Goal: Task Accomplishment & Management: Use online tool/utility

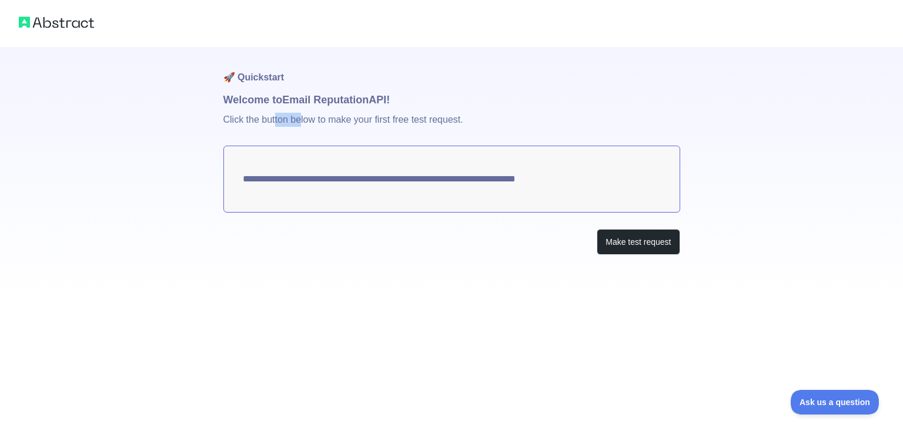
drag, startPoint x: 277, startPoint y: 115, endPoint x: 356, endPoint y: 117, distance: 79.4
click at [309, 117] on p "Click the button below to make your first free test request." at bounding box center [451, 127] width 457 height 38
click at [367, 116] on p "Click the button below to make your first free test request." at bounding box center [451, 127] width 457 height 38
click at [625, 244] on button "Make test request" at bounding box center [637, 242] width 83 height 26
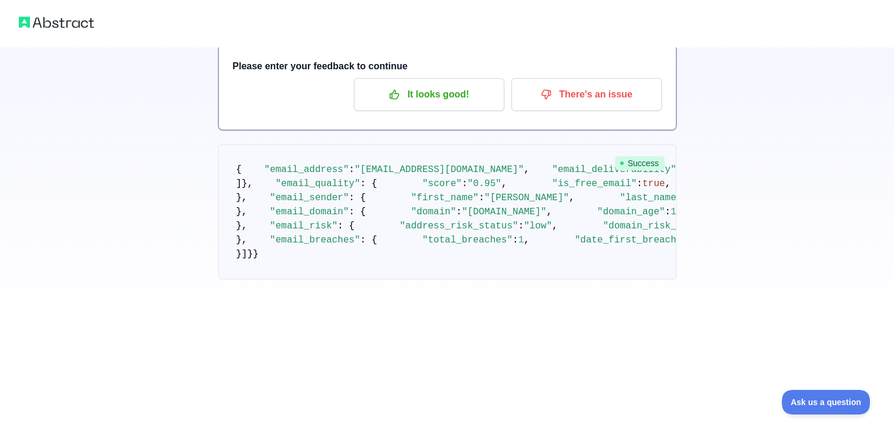
scroll to position [71, 0]
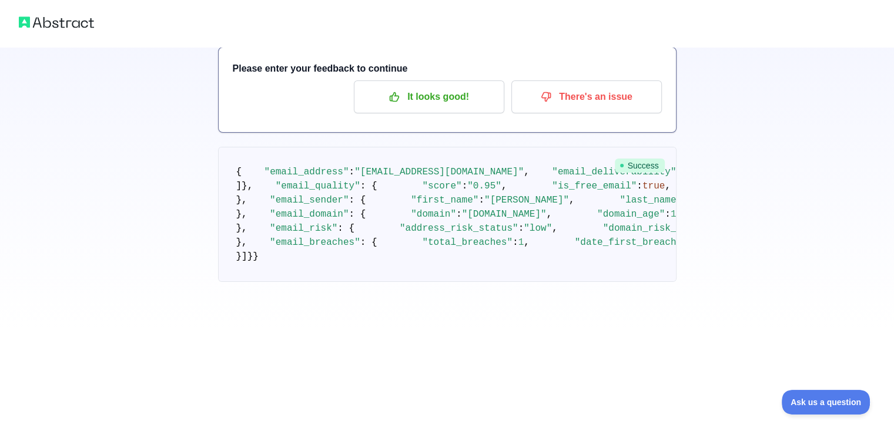
drag, startPoint x: 302, startPoint y: 178, endPoint x: 356, endPoint y: 182, distance: 53.6
click at [353, 182] on pre "{ "email_address" : "[EMAIL_ADDRESS][DOMAIN_NAME]" , "email_deliverability" : {…" at bounding box center [447, 214] width 458 height 135
click at [434, 193] on pre "{ "email_address" : "[EMAIL_ADDRESS][DOMAIN_NAME]" , "email_deliverability" : {…" at bounding box center [447, 214] width 458 height 135
drag, startPoint x: 291, startPoint y: 203, endPoint x: 330, endPoint y: 205, distance: 39.4
click at [320, 205] on pre "{ "email_address" : "[EMAIL_ADDRESS][DOMAIN_NAME]" , "email_deliverability" : {…" at bounding box center [447, 214] width 458 height 135
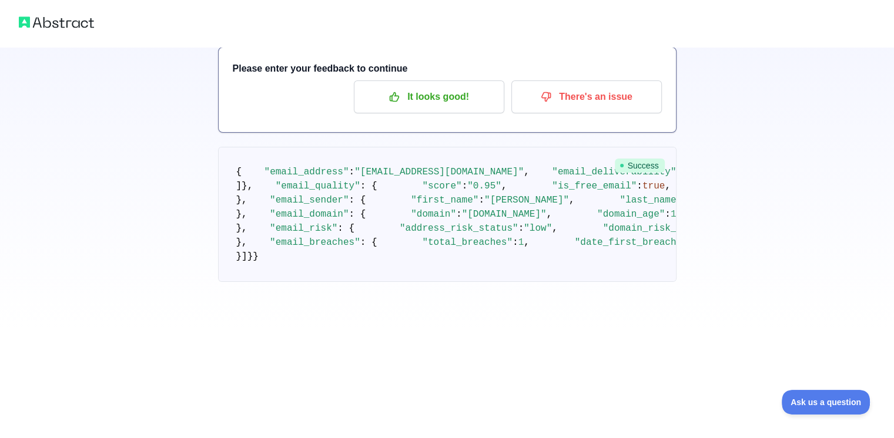
click at [330, 205] on pre "{ "email_address" : "[EMAIL_ADDRESS][DOMAIN_NAME]" , "email_deliverability" : {…" at bounding box center [447, 214] width 458 height 135
click at [789, 177] on span ""deliverable"" at bounding box center [825, 172] width 73 height 11
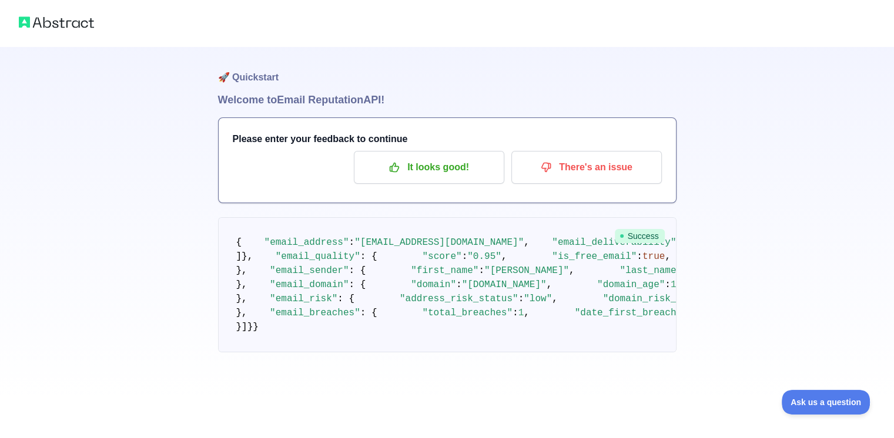
scroll to position [141, 0]
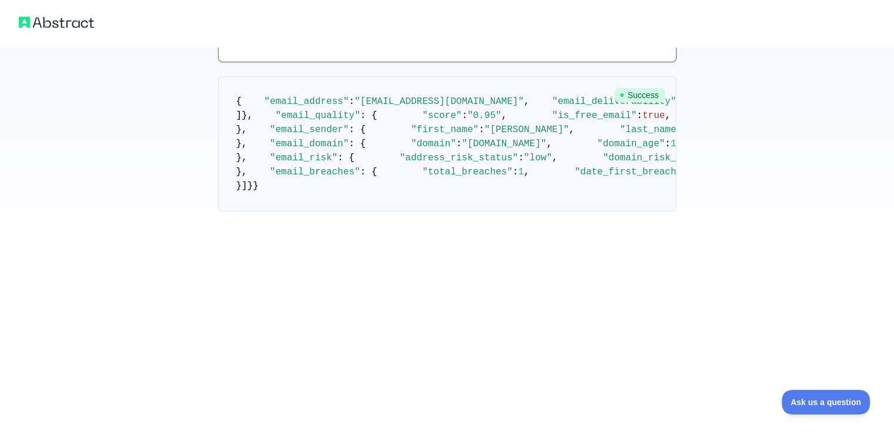
click at [378, 193] on pre "{ "email_address" : "[EMAIL_ADDRESS][DOMAIN_NAME]" , "email_deliverability" : {…" at bounding box center [447, 143] width 458 height 135
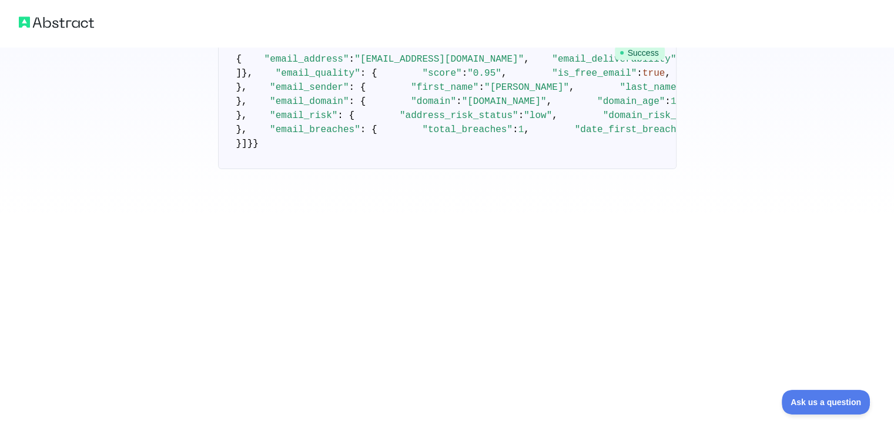
scroll to position [212, 0]
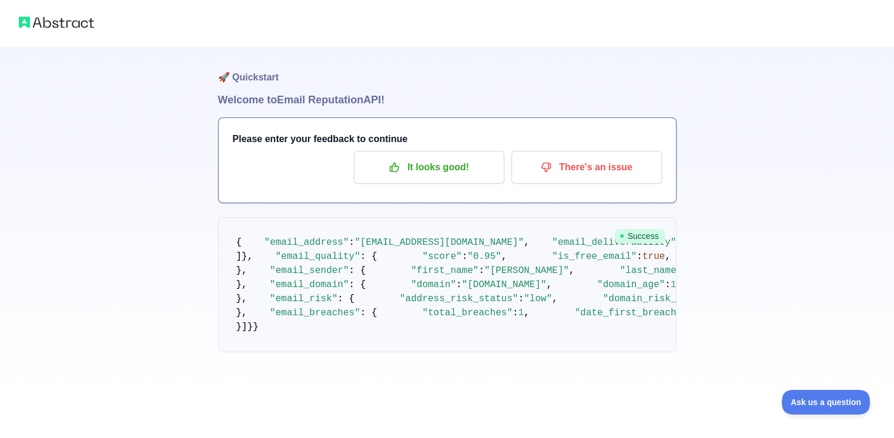
scroll to position [353, 0]
click at [642, 252] on span "true" at bounding box center [653, 257] width 22 height 11
click at [716, 252] on span ""is_username_suspicious"" at bounding box center [783, 257] width 135 height 11
click at [435, 217] on pre "{ "email_address" : "[EMAIL_ADDRESS][DOMAIN_NAME]" , "email_deliverability" : {…" at bounding box center [447, 284] width 458 height 135
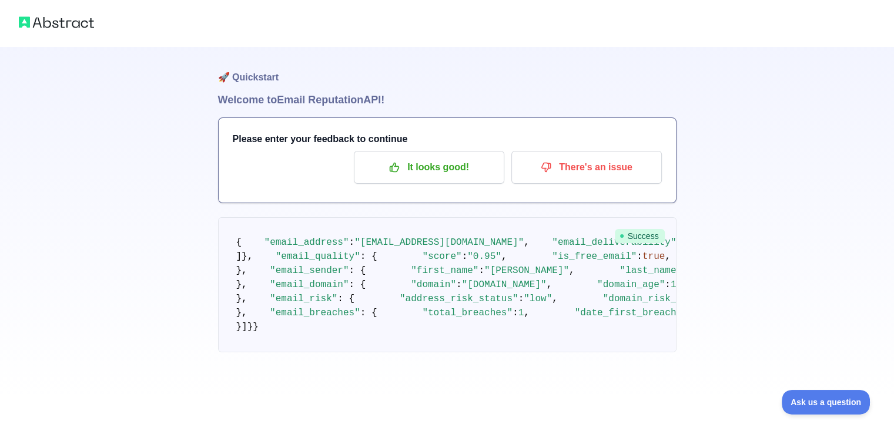
click at [857, 252] on span "false" at bounding box center [871, 257] width 28 height 11
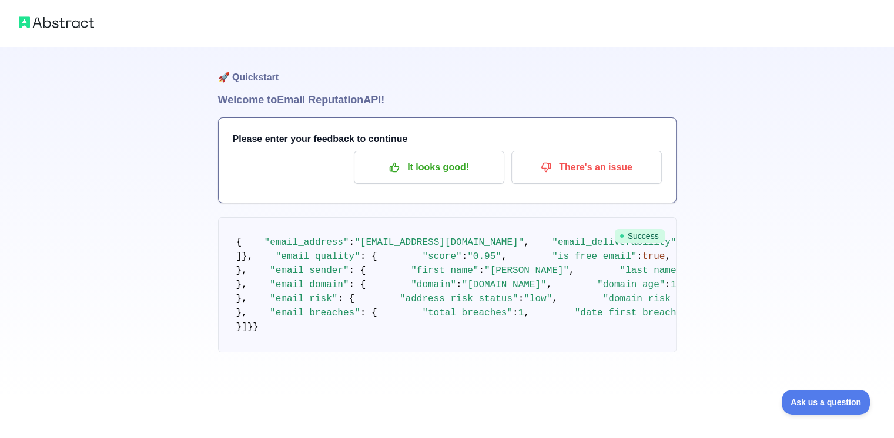
scroll to position [423, 0]
drag, startPoint x: 411, startPoint y: 271, endPoint x: 475, endPoint y: 271, distance: 63.5
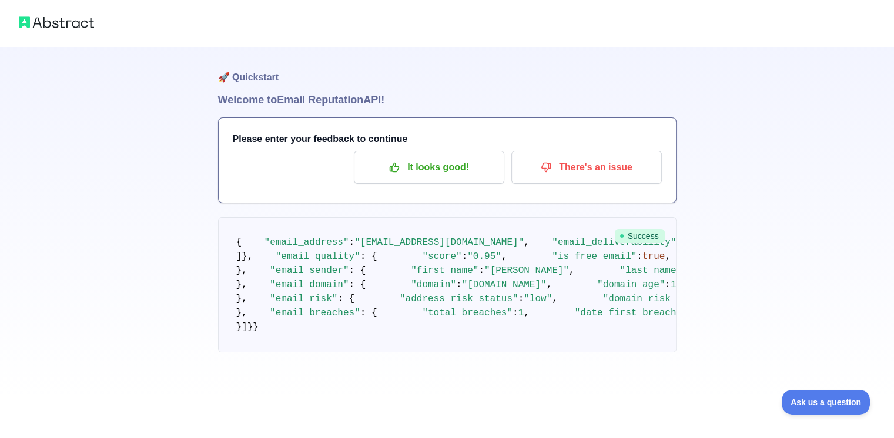
click at [699, 308] on span ""[DATE]"" at bounding box center [721, 313] width 45 height 11
drag, startPoint x: 411, startPoint y: 290, endPoint x: 472, endPoint y: 293, distance: 61.2
click at [472, 293] on pre "{ "email_address" : "[EMAIL_ADDRESS][DOMAIN_NAME]" , "email_deliverability" : {…" at bounding box center [447, 284] width 458 height 135
click at [463, 293] on pre "{ "email_address" : "[EMAIL_ADDRESS][DOMAIN_NAME]" , "email_deliverability" : {…" at bounding box center [447, 284] width 458 height 135
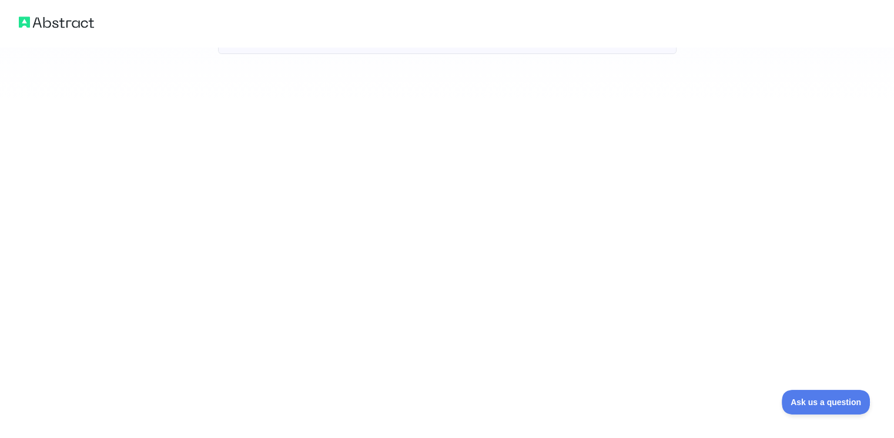
scroll to position [736, 0]
drag, startPoint x: 397, startPoint y: 299, endPoint x: 416, endPoint y: 299, distance: 19.4
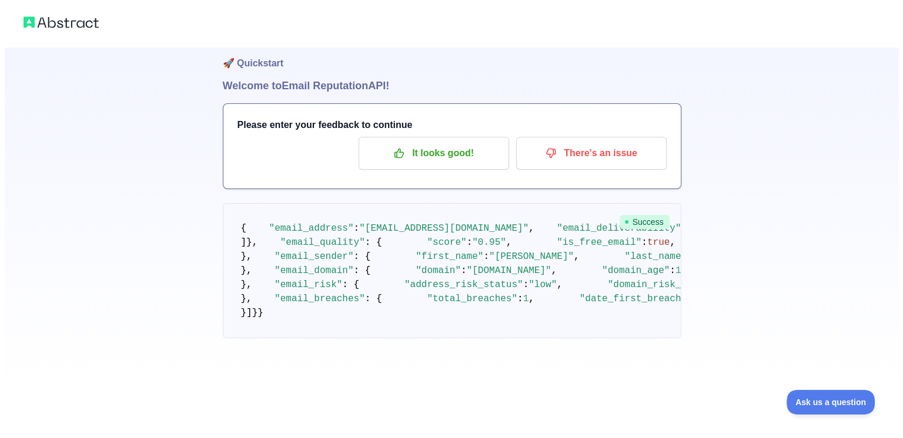
scroll to position [0, 0]
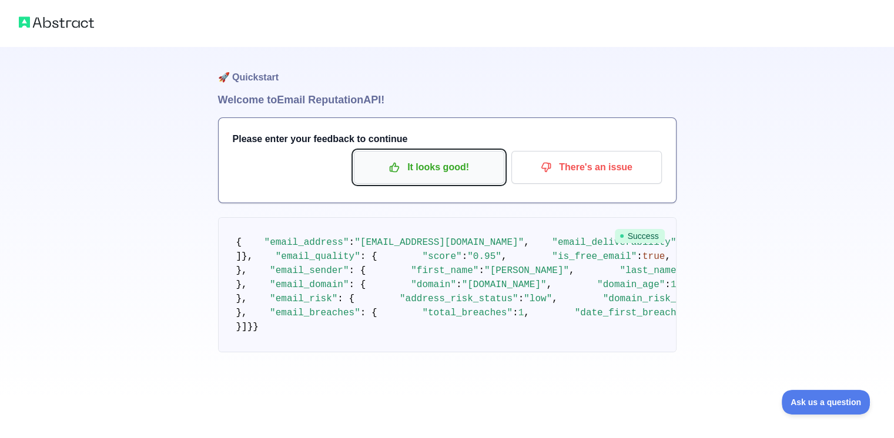
click at [393, 163] on icon "button" at bounding box center [394, 168] width 12 height 12
click at [417, 178] on button "It looks good!" at bounding box center [429, 167] width 150 height 33
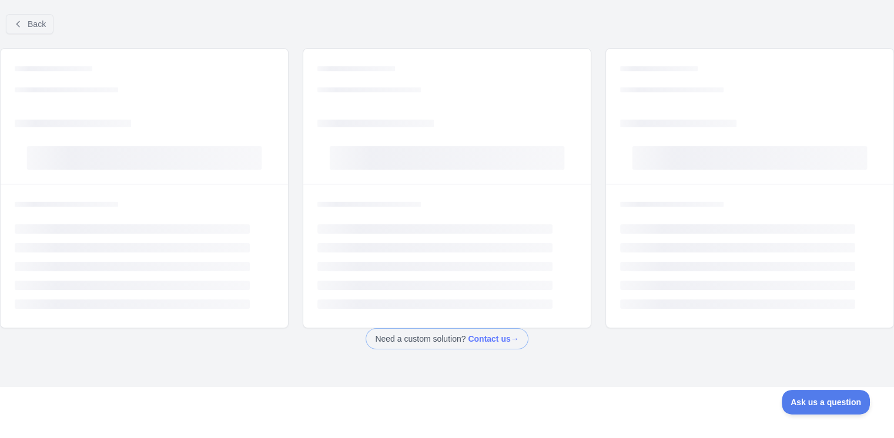
click at [417, 177] on div "Loading... Loading... Loading... Loading..." at bounding box center [446, 116] width 287 height 135
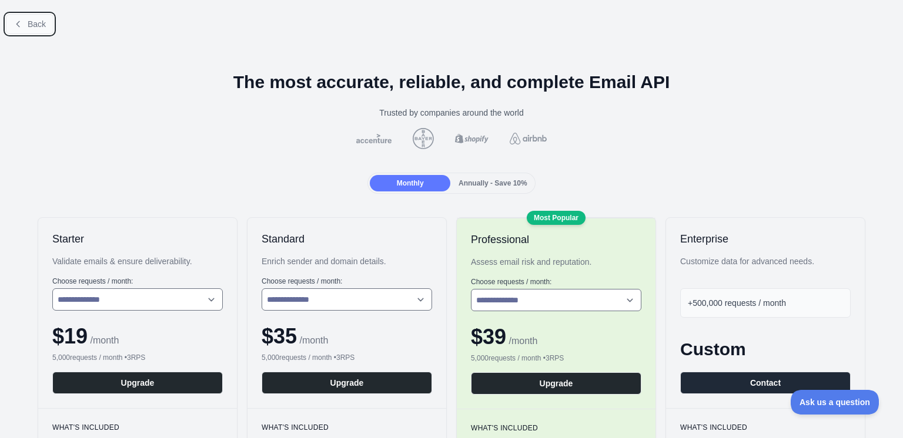
click at [22, 21] on icon at bounding box center [18, 23] width 9 height 9
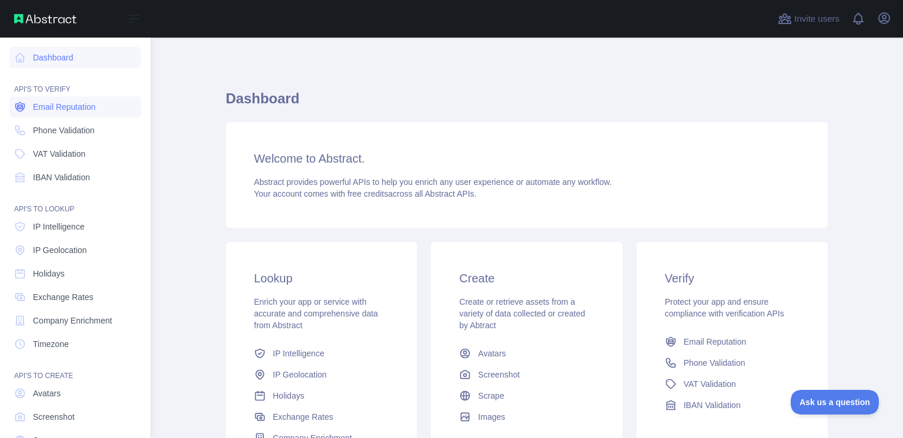
click at [74, 108] on span "Email Reputation" at bounding box center [64, 107] width 63 height 12
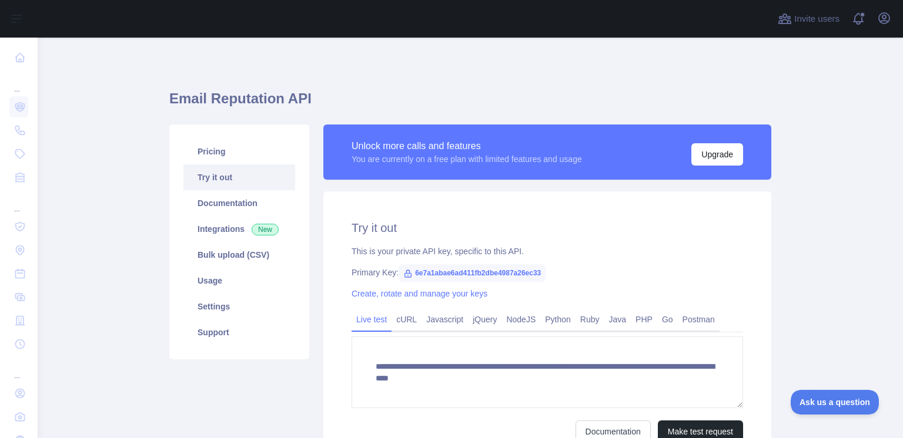
scroll to position [71, 0]
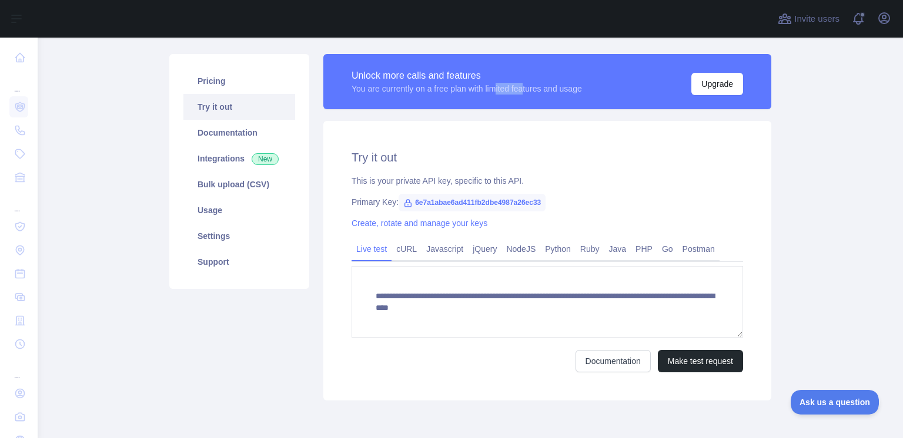
drag, startPoint x: 496, startPoint y: 88, endPoint x: 524, endPoint y: 88, distance: 28.2
click at [524, 88] on div "You are currently on a free plan with limited features and usage" at bounding box center [466, 89] width 230 height 12
click at [525, 88] on div "You are currently on a free plan with limited features and usage" at bounding box center [466, 89] width 230 height 12
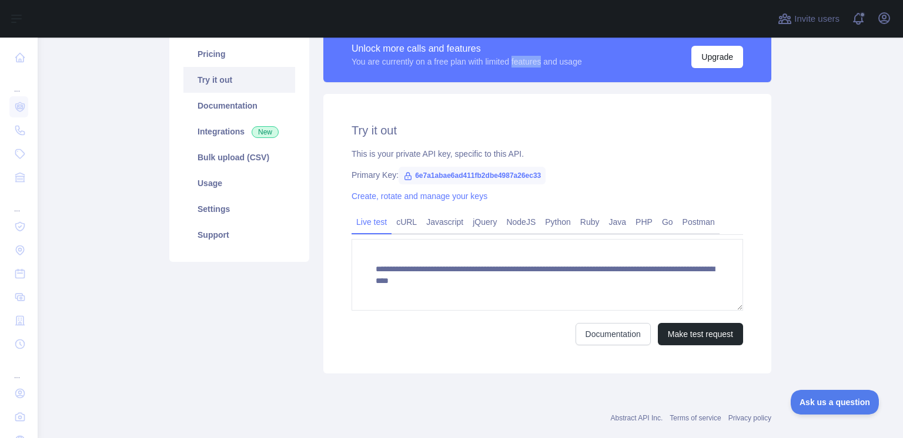
scroll to position [120, 0]
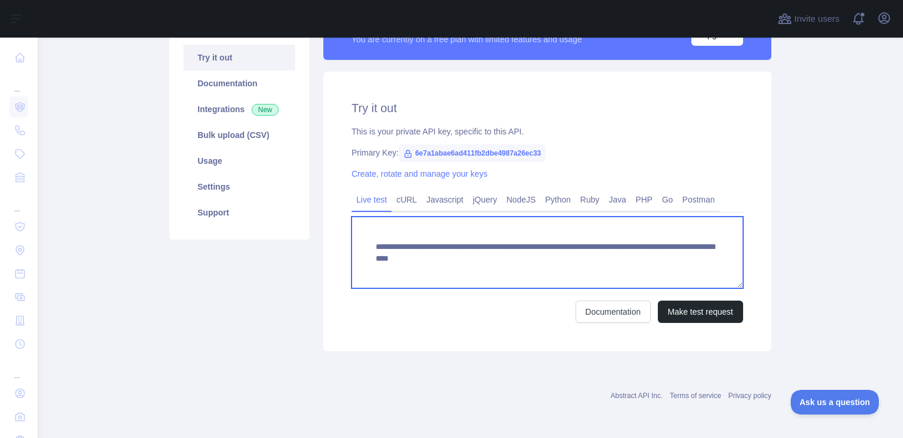
click at [578, 256] on textarea "**********" at bounding box center [546, 253] width 391 height 72
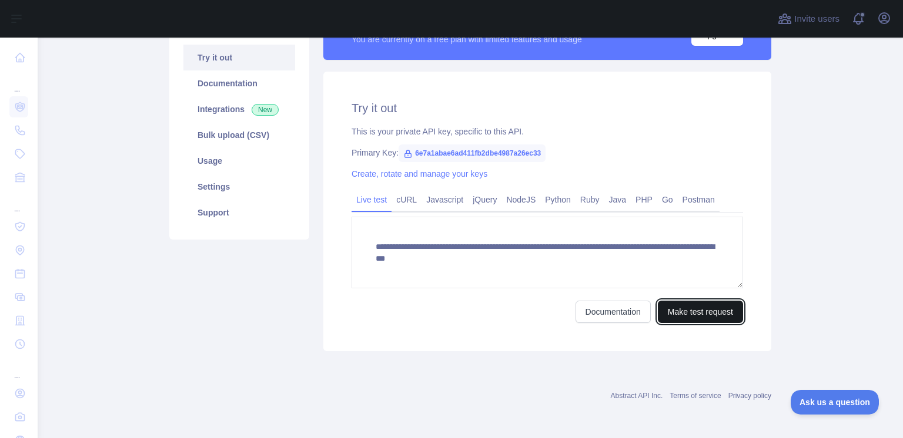
click at [682, 305] on button "Make test request" at bounding box center [700, 312] width 85 height 22
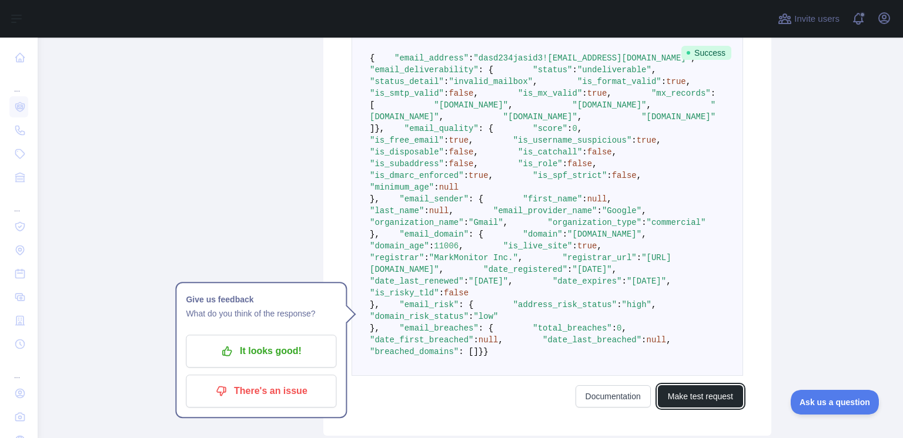
scroll to position [402, 0]
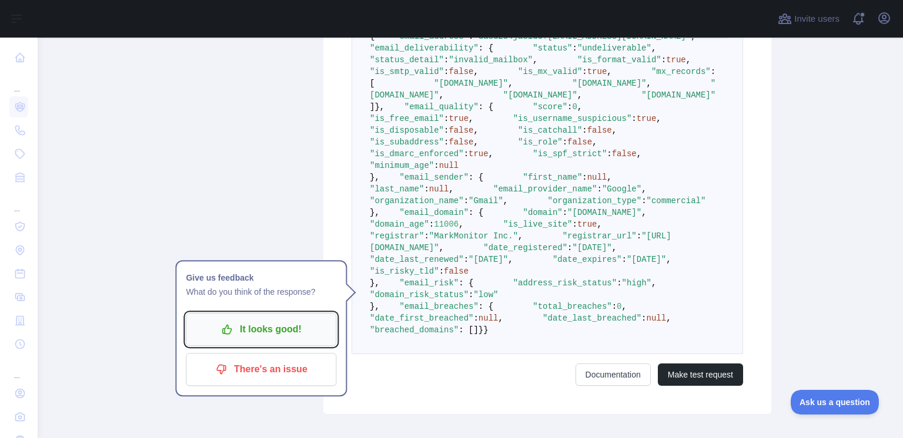
click at [246, 321] on p "It looks good!" at bounding box center [261, 330] width 133 height 20
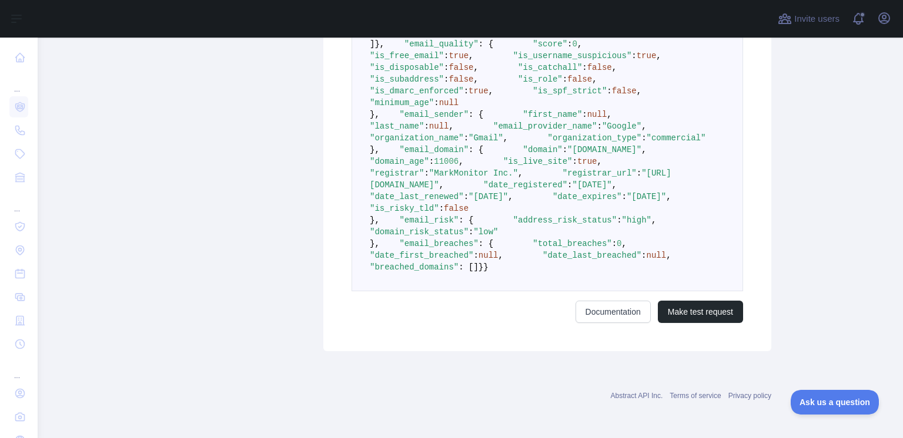
scroll to position [755, 0]
click at [622, 225] on span ""high"" at bounding box center [636, 220] width 29 height 9
click at [513, 225] on span ""address_risk_status"" at bounding box center [564, 220] width 103 height 9
click at [442, 237] on span ""domain_risk_status"" at bounding box center [419, 231] width 99 height 9
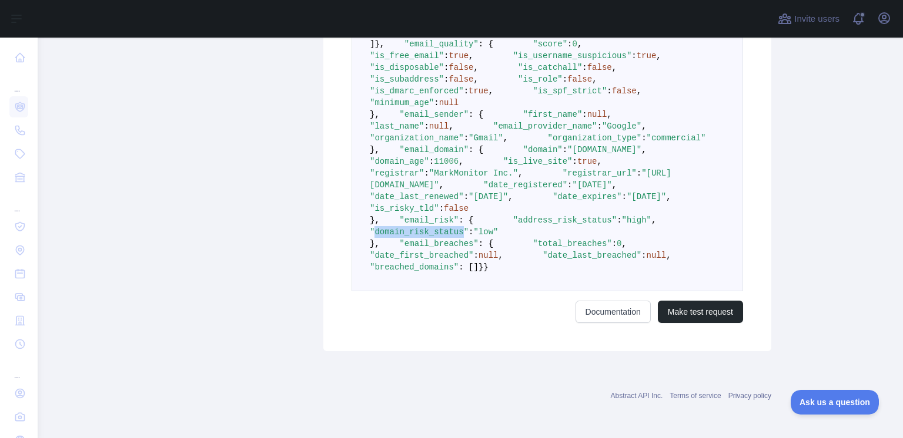
click at [442, 237] on span ""domain_risk_status"" at bounding box center [419, 231] width 99 height 9
click at [622, 202] on span ":" at bounding box center [624, 196] width 5 height 9
click at [468, 213] on span "false" at bounding box center [456, 208] width 25 height 9
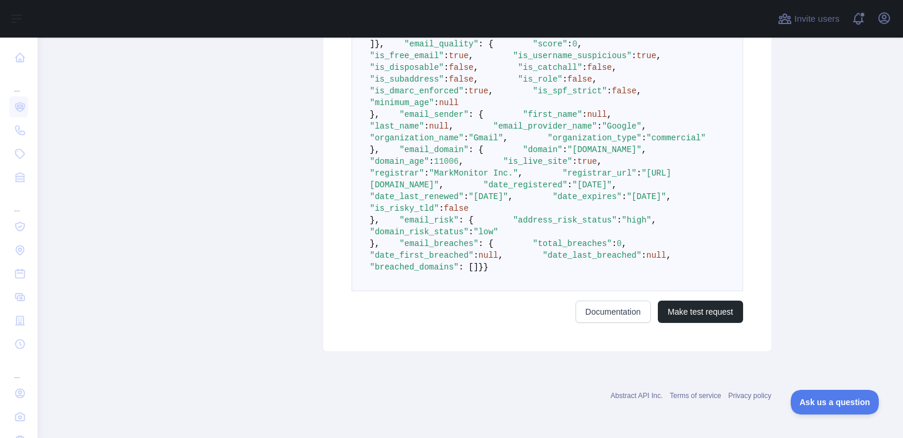
click at [444, 253] on pre "{ "email_address" : "dasd234jasid3!dsa@gmail.com" , "email_deliverability" : { …" at bounding box center [546, 120] width 391 height 342
click at [451, 253] on pre "{ "email_address" : "dasd234jasid3!dsa@gmail.com" , "email_deliverability" : { …" at bounding box center [546, 120] width 391 height 342
click at [622, 202] on span ":" at bounding box center [624, 196] width 5 height 9
click at [552, 202] on span ""date_expires"" at bounding box center [586, 196] width 69 height 9
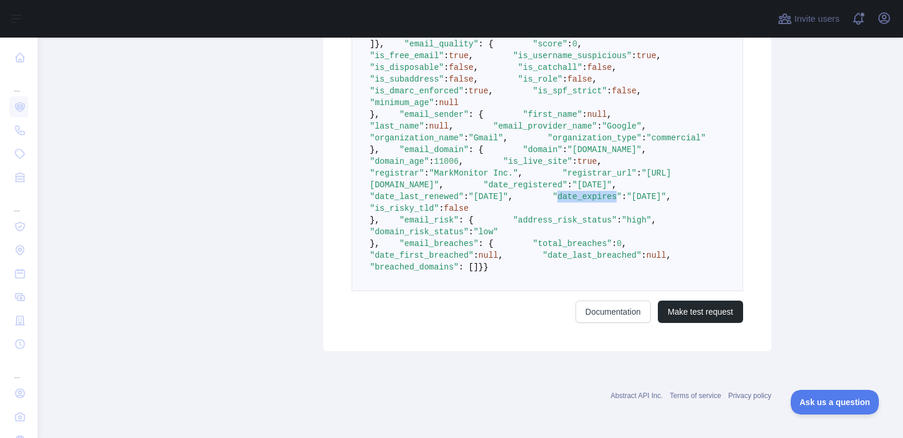
click at [552, 202] on span ""date_expires"" at bounding box center [586, 196] width 69 height 9
click at [472, 264] on pre "{ "email_address" : "dasd234jasid3!dsa@gmail.com" , "email_deliverability" : { …" at bounding box center [546, 120] width 391 height 342
click at [460, 241] on pre "{ "email_address" : "dasd234jasid3!dsa@gmail.com" , "email_deliverability" : { …" at bounding box center [546, 120] width 391 height 342
click at [483, 190] on span ""date_registered"" at bounding box center [525, 184] width 84 height 9
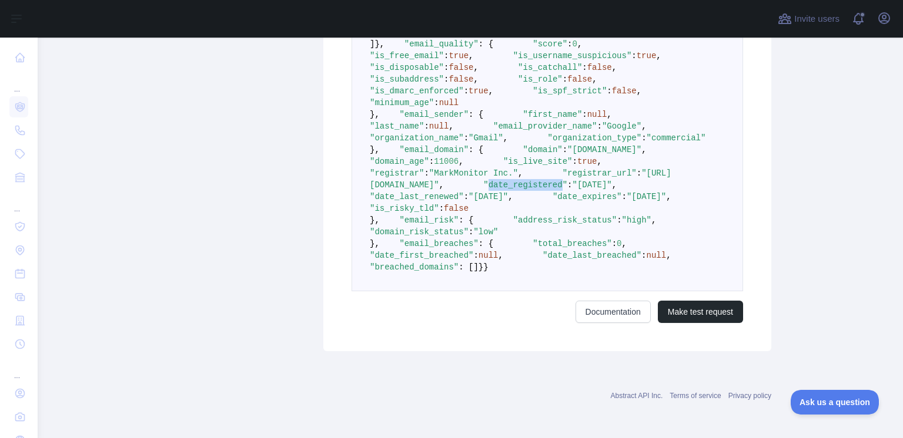
click at [483, 190] on span ""date_registered"" at bounding box center [525, 184] width 84 height 9
click at [562, 178] on span ""registrar_url"" at bounding box center [599, 173] width 74 height 9
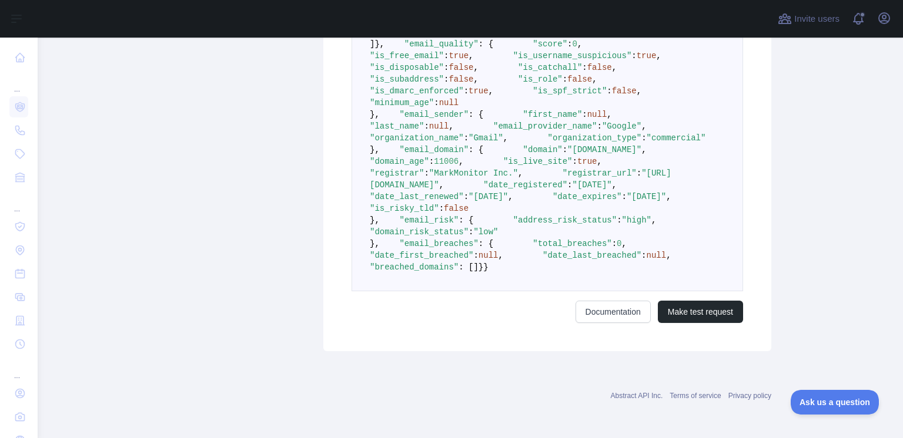
click at [424, 178] on span ""registrar"" at bounding box center [397, 173] width 54 height 9
click at [493, 131] on span ""email_provider_name"" at bounding box center [544, 126] width 103 height 9
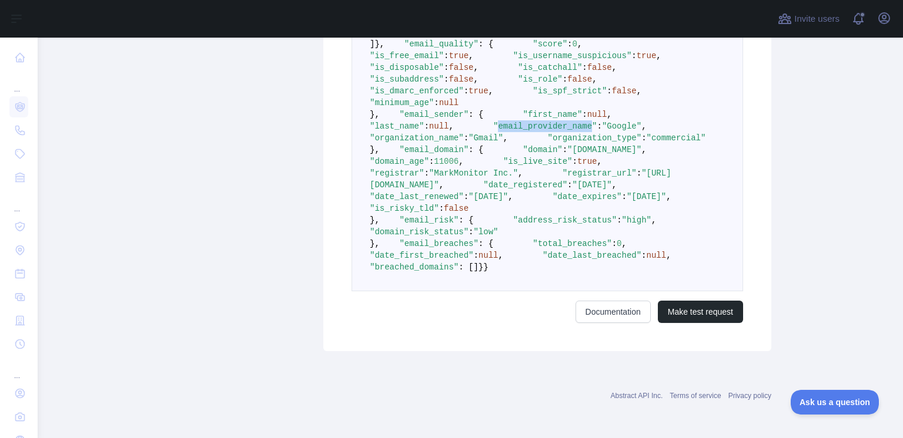
scroll to position [472, 0]
click at [532, 96] on span ""is_spf_strict"" at bounding box center [569, 90] width 74 height 9
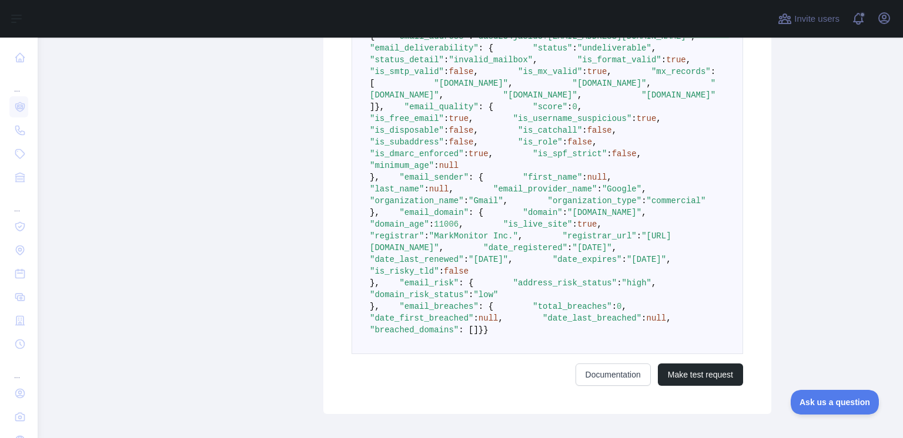
click at [433, 123] on span ""is_free_email"" at bounding box center [407, 118] width 74 height 9
click at [434, 135] on span ""is_disposable"" at bounding box center [407, 130] width 74 height 9
click at [518, 135] on span ""is_catchall"" at bounding box center [550, 130] width 64 height 9
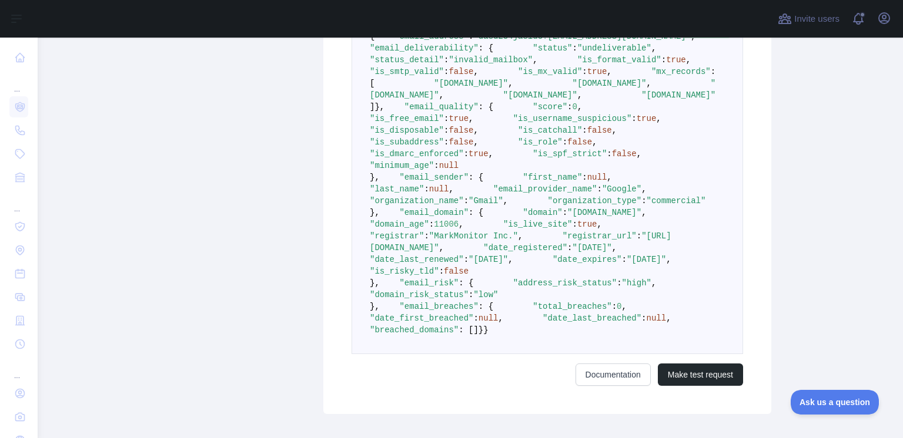
click at [513, 123] on span ""is_username_suspicious"" at bounding box center [572, 118] width 119 height 9
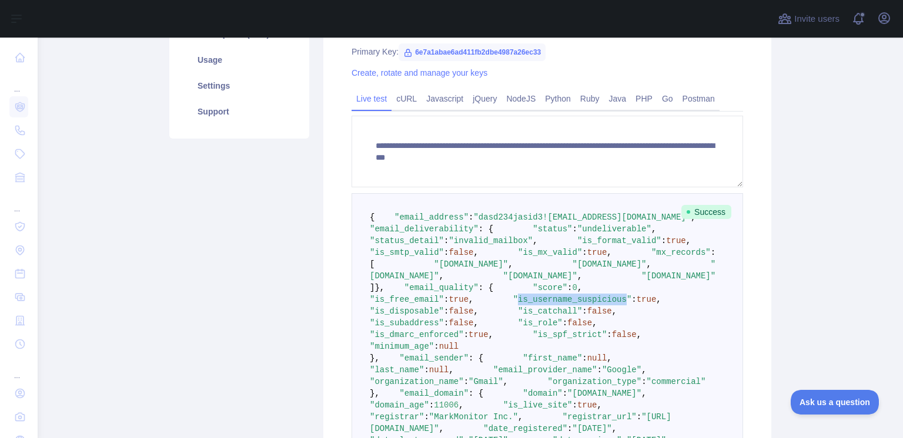
scroll to position [190, 0]
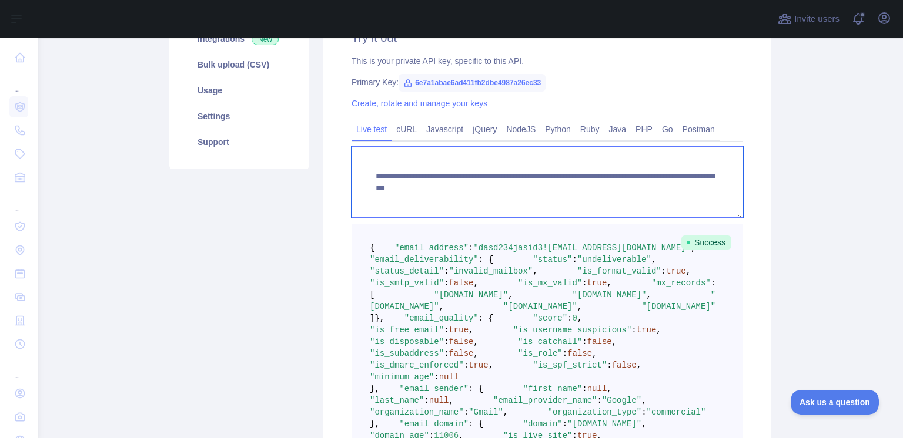
click at [584, 190] on textarea "**********" at bounding box center [546, 182] width 391 height 72
click at [644, 186] on textarea "**********" at bounding box center [546, 182] width 391 height 72
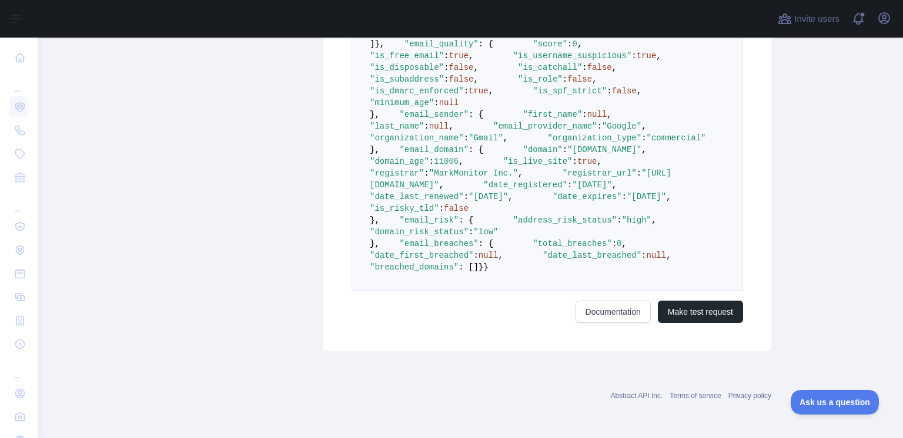
scroll to position [829, 0]
click at [706, 314] on button "Make test request" at bounding box center [700, 312] width 85 height 22
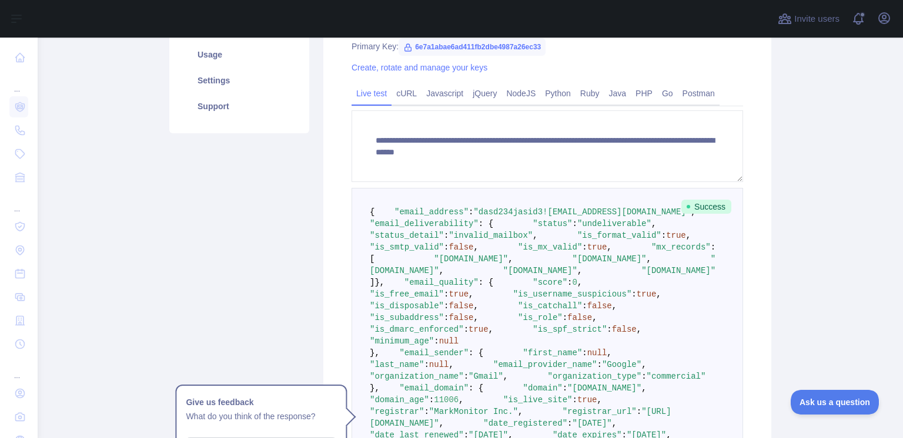
scroll to position [311, 0]
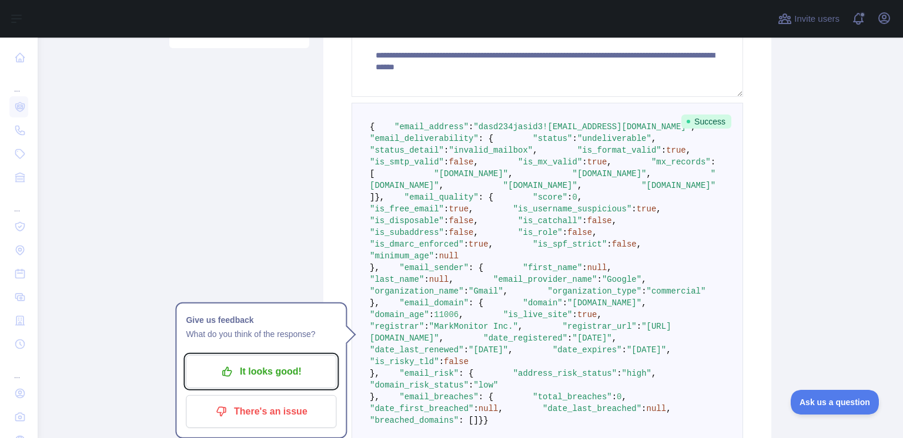
click at [277, 358] on button "It looks good!" at bounding box center [261, 372] width 150 height 33
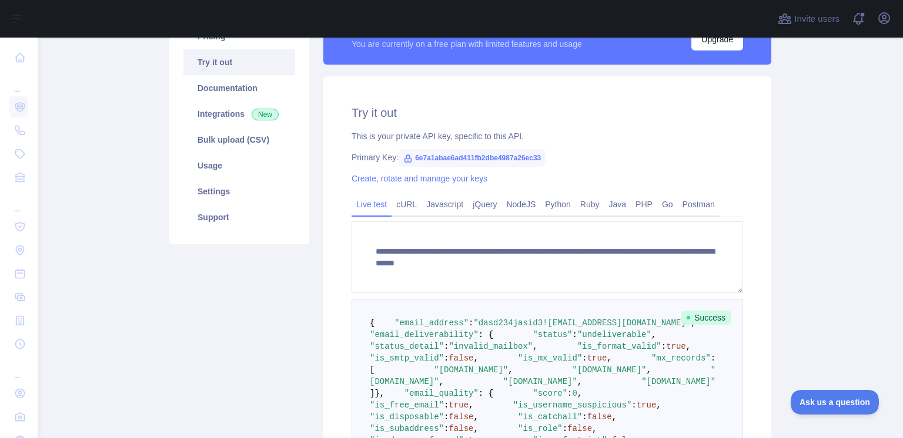
scroll to position [100, 0]
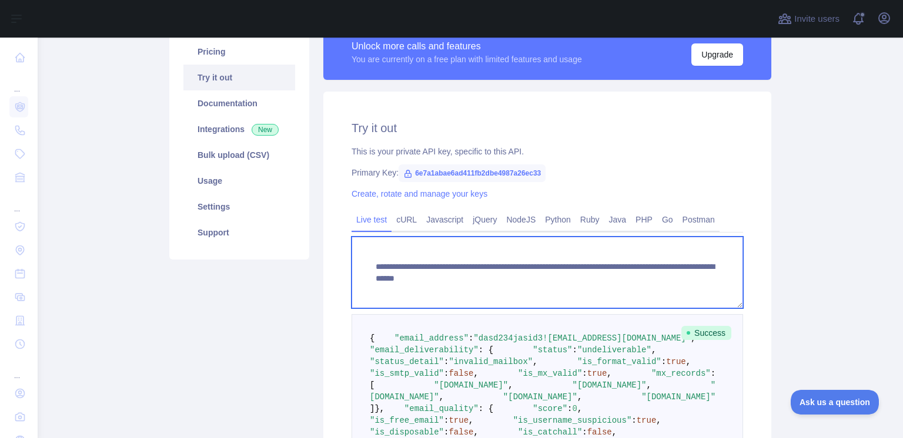
click at [658, 283] on textarea "**********" at bounding box center [546, 273] width 391 height 72
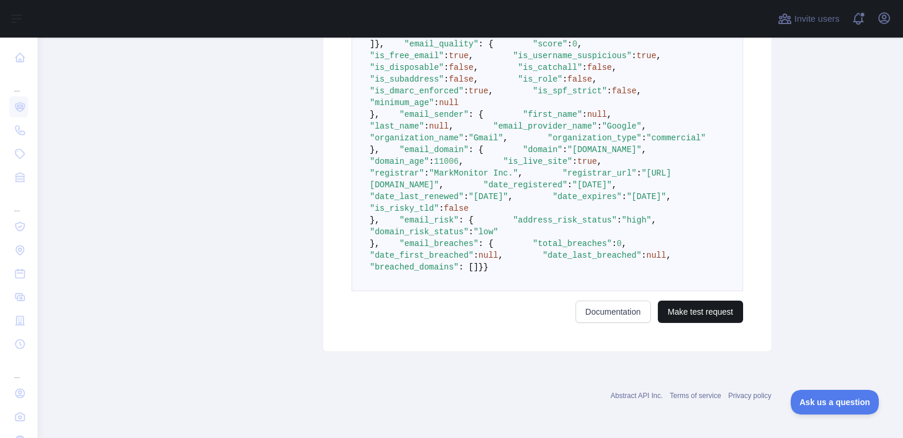
type textarea "**********"
click at [702, 310] on button "Make test request" at bounding box center [700, 312] width 85 height 22
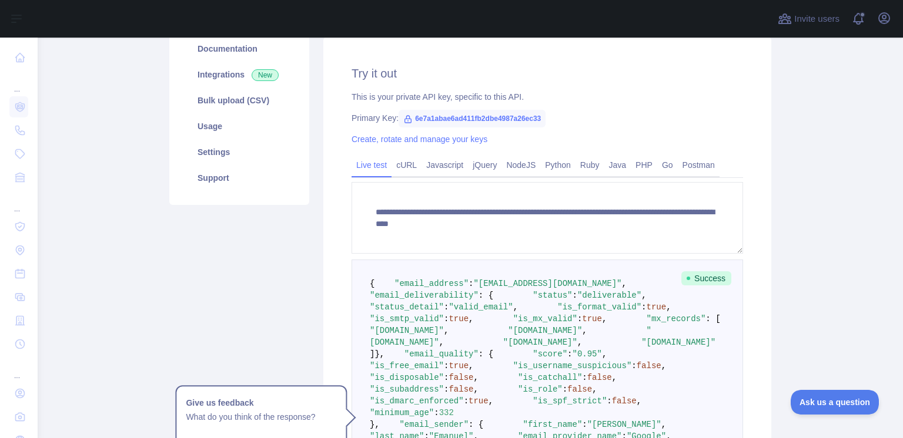
scroll to position [241, 0]
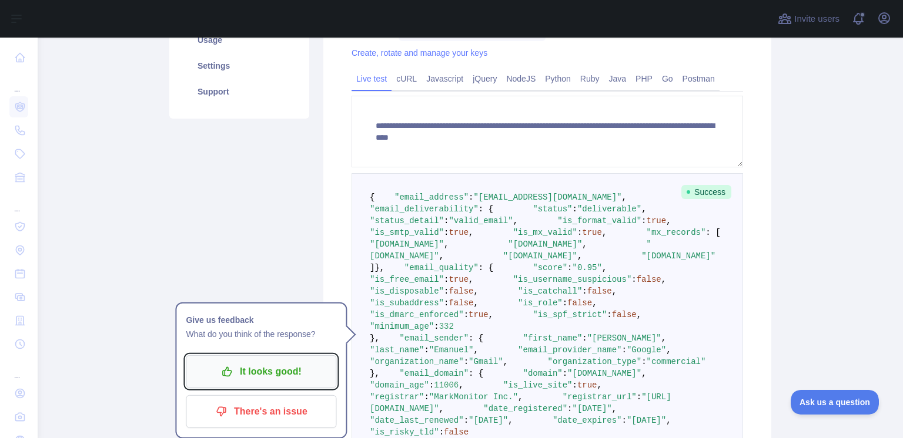
click at [318, 373] on p "It looks good!" at bounding box center [261, 372] width 133 height 20
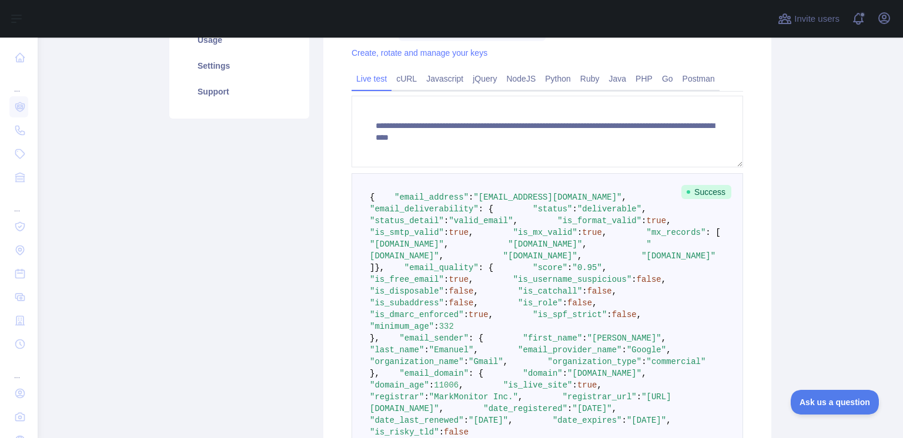
scroll to position [382, 0]
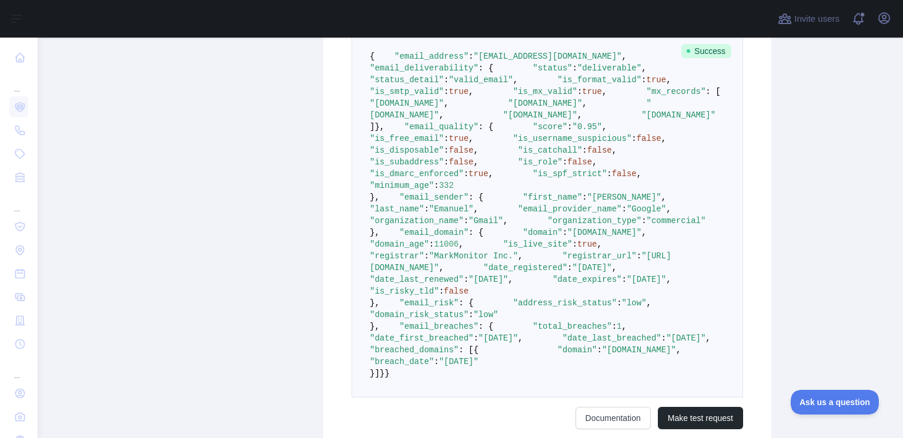
click at [434, 143] on span ""is_free_email"" at bounding box center [407, 138] width 74 height 9
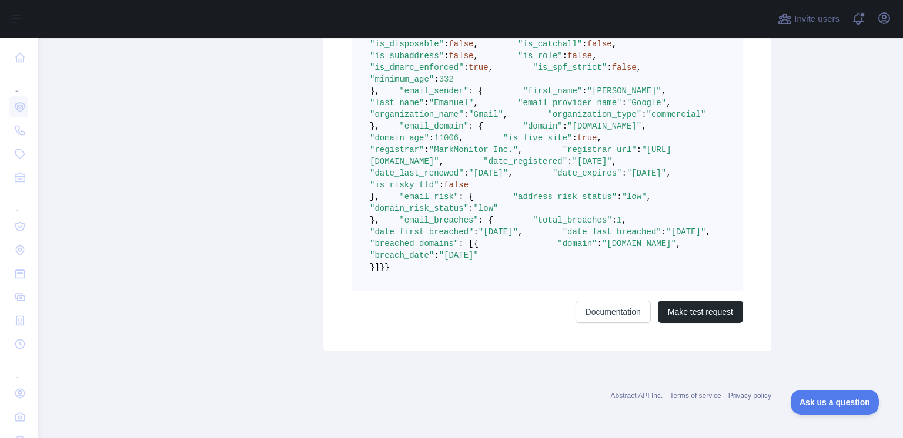
scroll to position [887, 0]
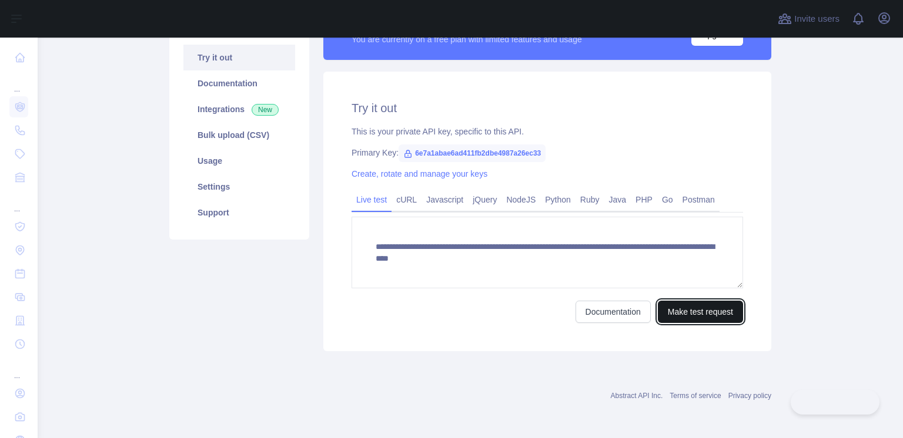
click at [680, 308] on button "Make test request" at bounding box center [700, 312] width 85 height 22
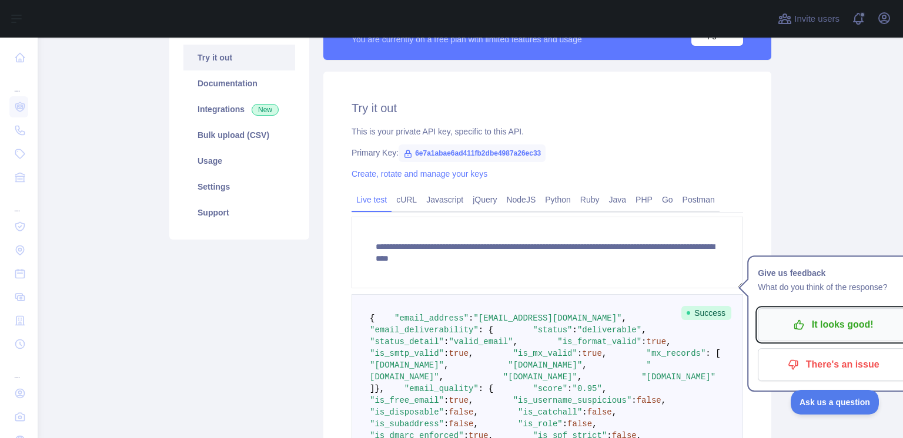
click at [872, 330] on p "It looks good!" at bounding box center [832, 325] width 133 height 20
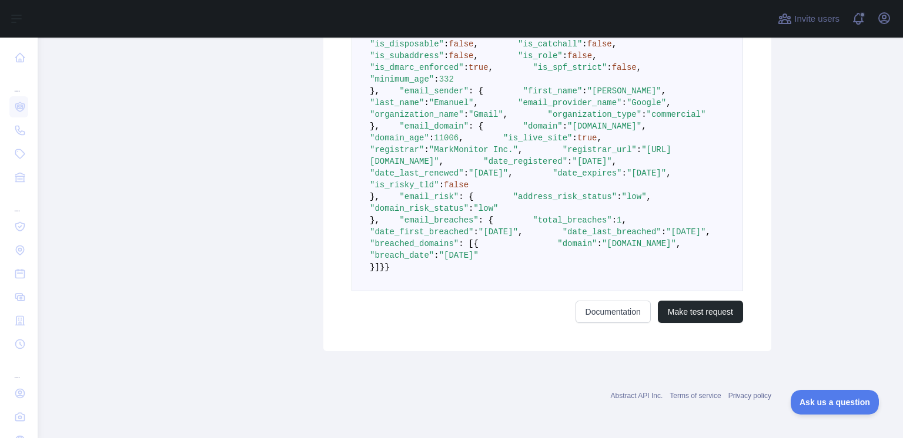
scroll to position [614, 0]
click at [487, 155] on span ""MarkMonitor Inc."" at bounding box center [473, 149] width 89 height 9
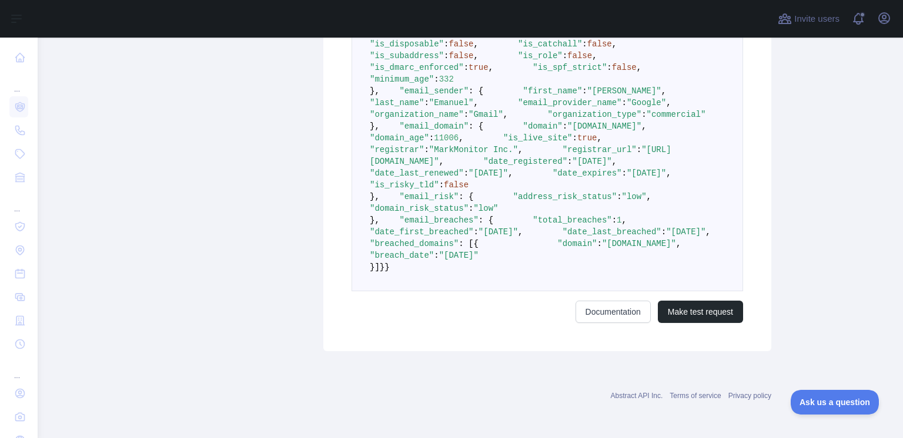
click at [577, 240] on pre "{ "email_address" : "[EMAIL_ADDRESS][DOMAIN_NAME]" , "email_deliverability" : {…" at bounding box center [546, 109] width 391 height 366
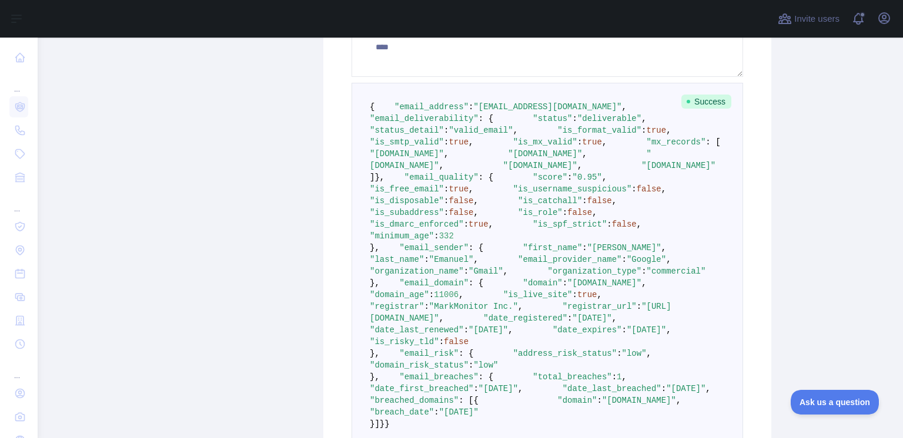
scroll to position [190, 0]
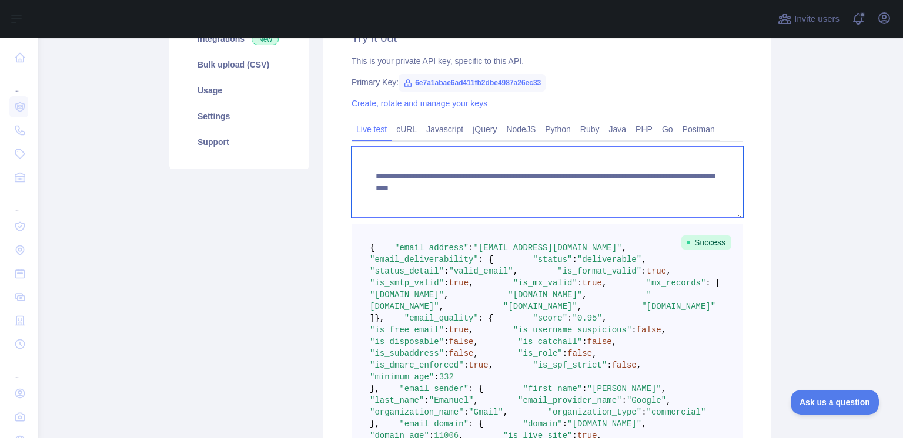
click at [619, 184] on textarea "**********" at bounding box center [546, 182] width 391 height 72
click at [619, 183] on textarea "**********" at bounding box center [546, 182] width 391 height 72
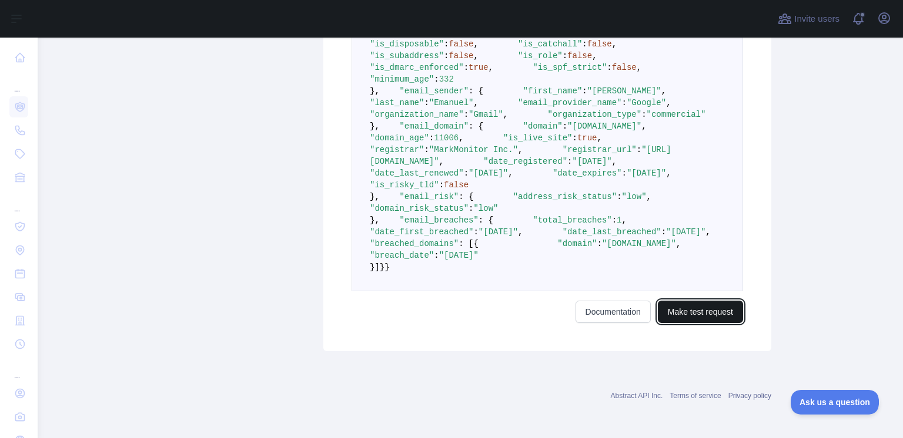
click at [689, 316] on button "Make test request" at bounding box center [700, 312] width 85 height 22
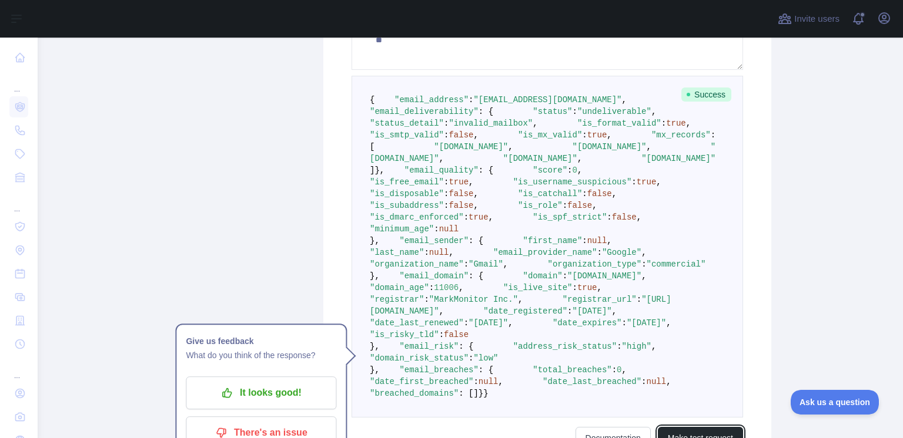
scroll to position [335, 0]
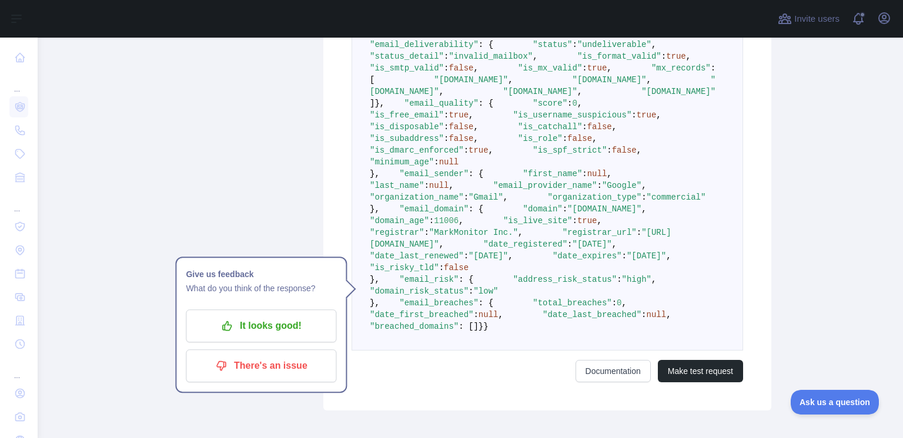
click at [528, 261] on pre "{ "email_address" : "rwecndjnjosejose@gmail.com" , "email_deliverability" : { "…" at bounding box center [546, 180] width 391 height 342
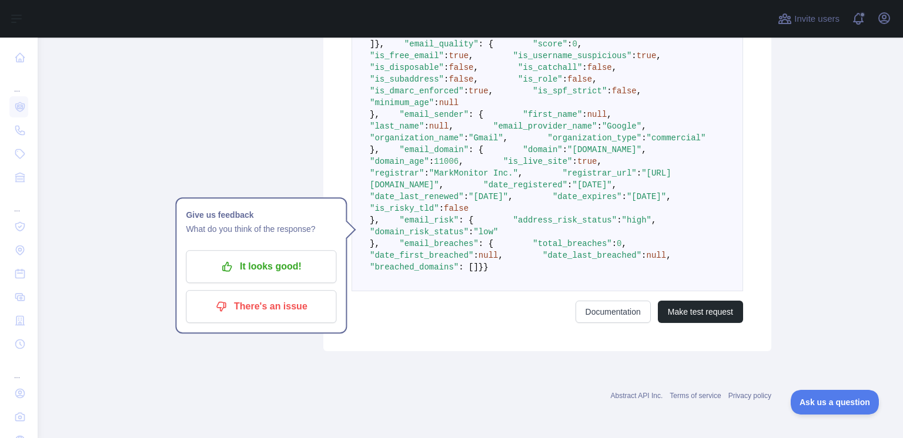
scroll to position [476, 0]
click at [440, 226] on pre "{ "email_address" : "rwecndjnjosejose@gmail.com" , "email_deliverability" : { "…" at bounding box center [546, 120] width 391 height 342
click at [452, 237] on pre "{ "email_address" : "rwecndjnjosejose@gmail.com" , "email_deliverability" : { "…" at bounding box center [546, 120] width 391 height 342
click at [418, 226] on pre "{ "email_address" : "rwecndjnjosejose@gmail.com" , "email_deliverability" : { "…" at bounding box center [546, 120] width 391 height 342
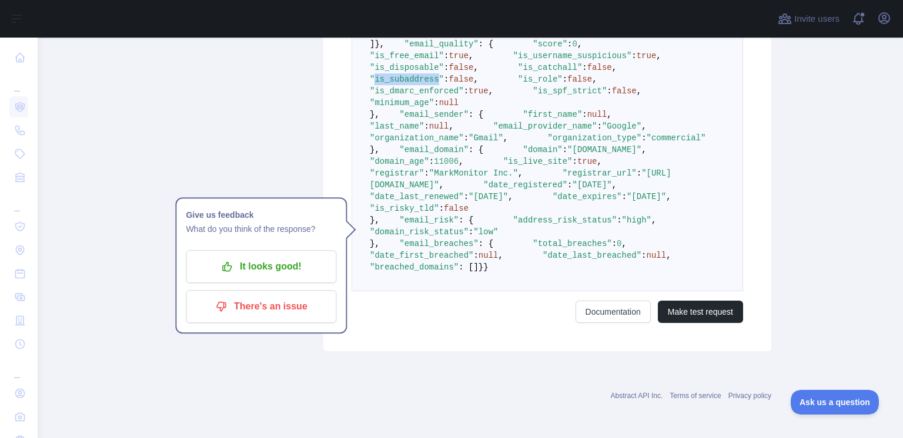
click at [418, 226] on pre "{ "email_address" : "rwecndjnjosejose@gmail.com" , "email_deliverability" : { "…" at bounding box center [546, 120] width 391 height 342
click at [518, 84] on span ""is_role"" at bounding box center [540, 79] width 45 height 9
click at [448, 167] on pre "{ "email_address" : "rwecndjnjosejose@gmail.com" , "email_deliverability" : { "…" at bounding box center [546, 120] width 391 height 342
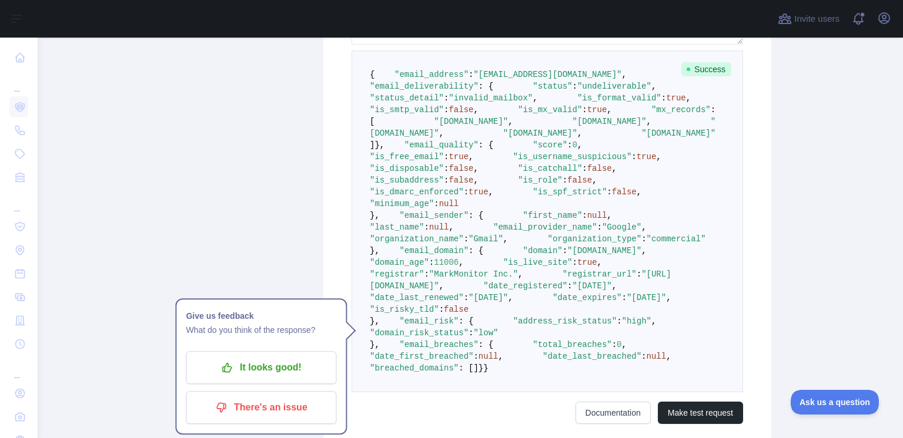
scroll to position [335, 0]
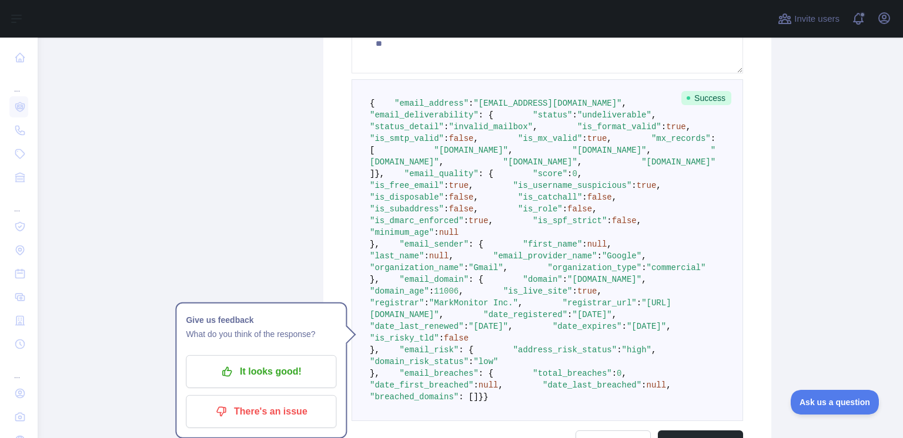
click at [444, 143] on span ""is_smtp_valid"" at bounding box center [407, 138] width 74 height 9
click at [577, 132] on span ""is_format_valid"" at bounding box center [619, 126] width 84 height 9
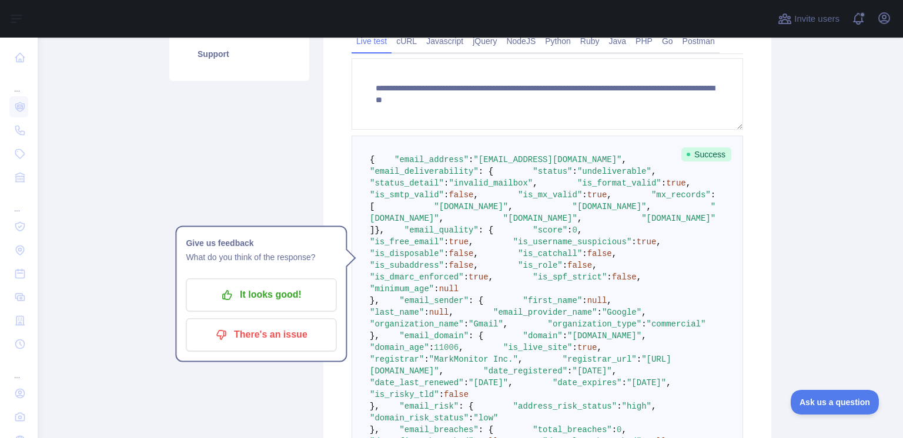
scroll to position [194, 0]
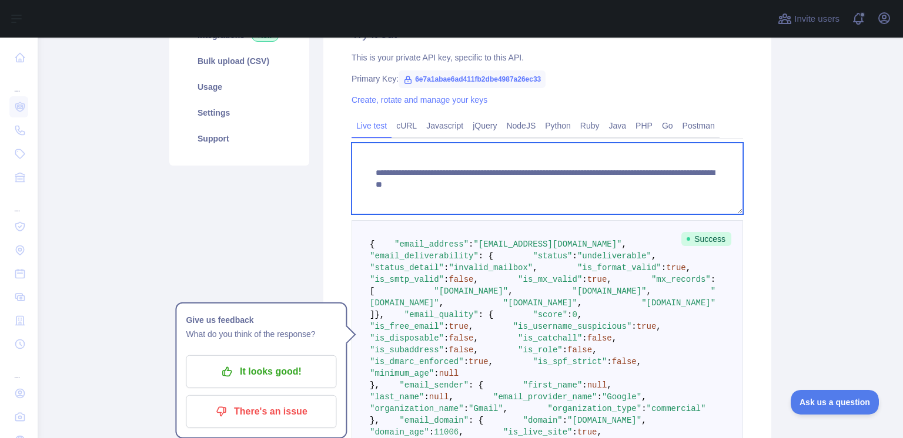
click at [615, 186] on textarea "**********" at bounding box center [546, 179] width 391 height 72
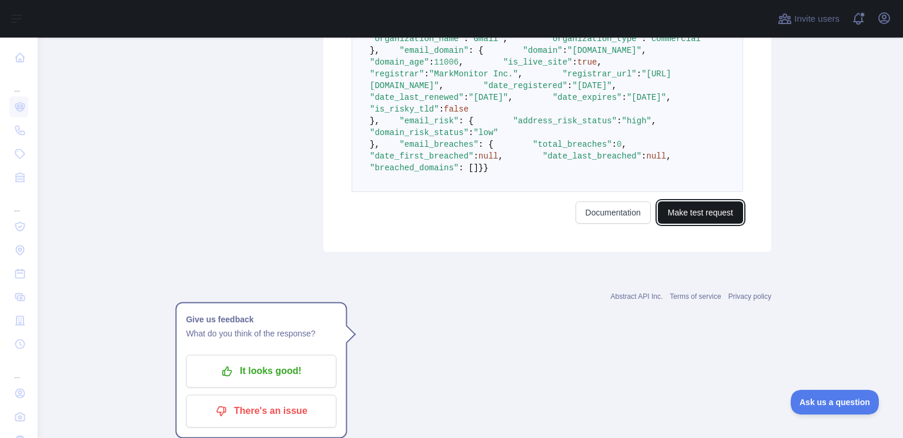
click at [723, 224] on button "Make test request" at bounding box center [700, 213] width 85 height 22
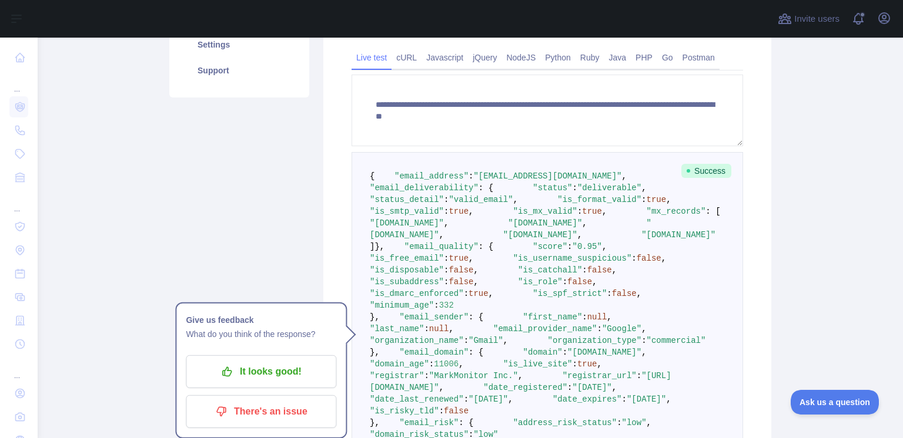
scroll to position [241, 0]
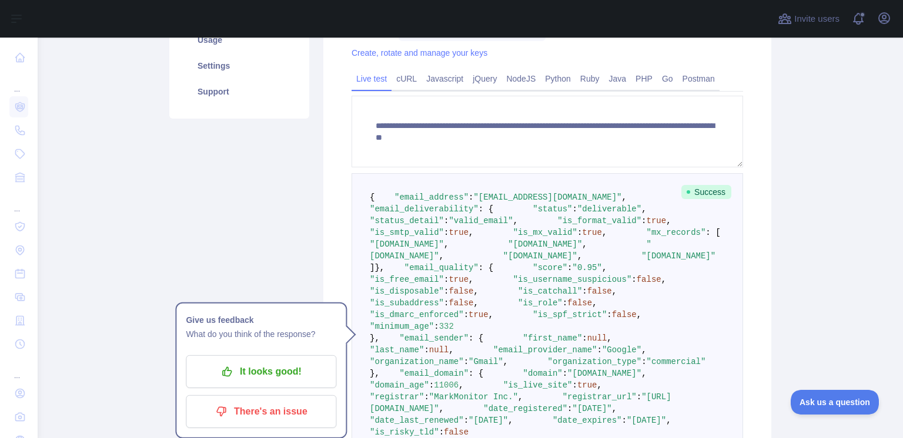
click at [522, 202] on span ""biologodaciencia@gmail.com"" at bounding box center [547, 197] width 148 height 9
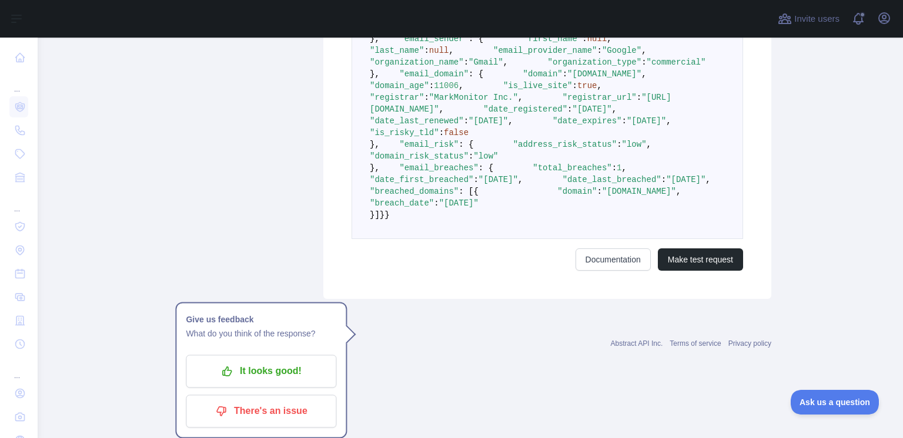
scroll to position [805, 0]
click at [532, 173] on span ""total_breaches"" at bounding box center [571, 167] width 79 height 9
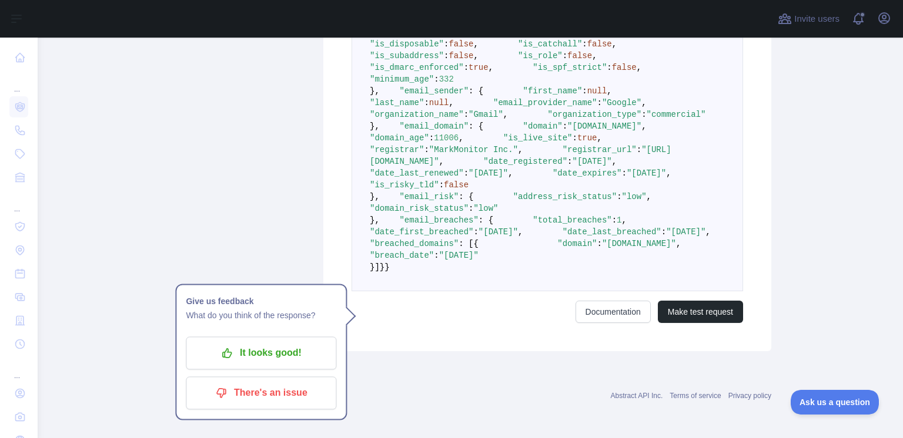
click at [513, 202] on span ""address_risk_status"" at bounding box center [564, 196] width 103 height 9
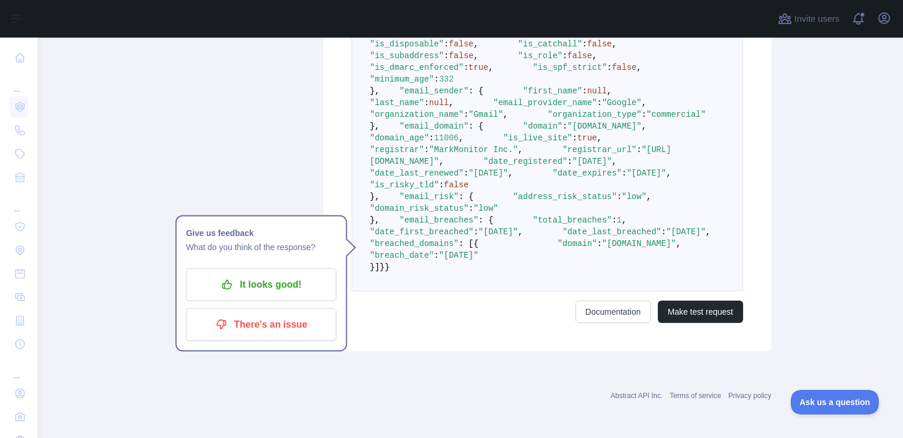
scroll to position [664, 0]
click at [626, 178] on span ""[DATE]"" at bounding box center [645, 173] width 39 height 9
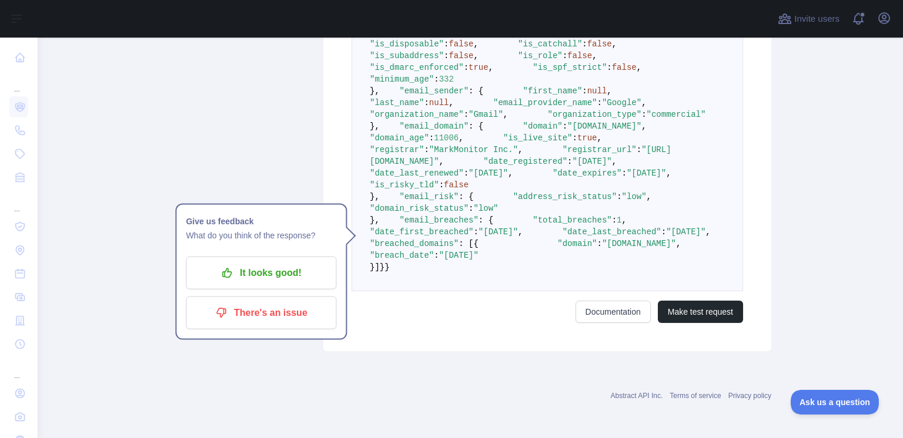
scroll to position [452, 0]
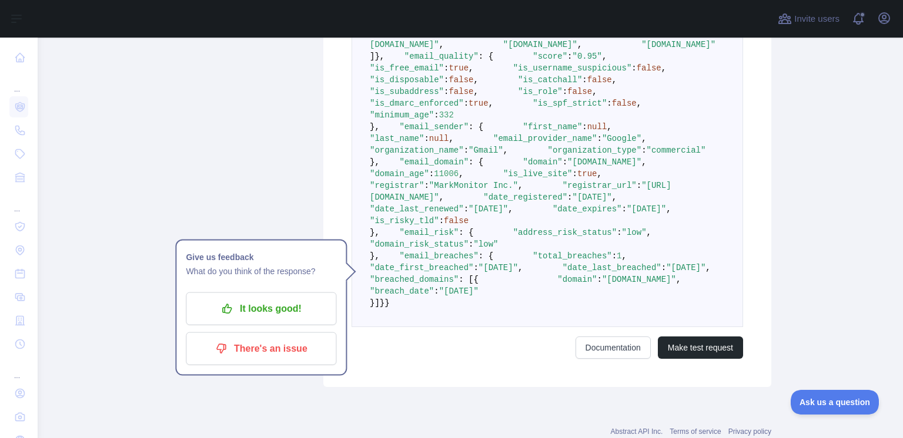
click at [612, 108] on span "false" at bounding box center [624, 103] width 25 height 9
click at [532, 108] on span ""is_spf_strict"" at bounding box center [569, 103] width 74 height 9
click at [572, 61] on span ""0.95"" at bounding box center [586, 56] width 29 height 9
click at [444, 73] on span ""is_free_email"" at bounding box center [407, 67] width 74 height 9
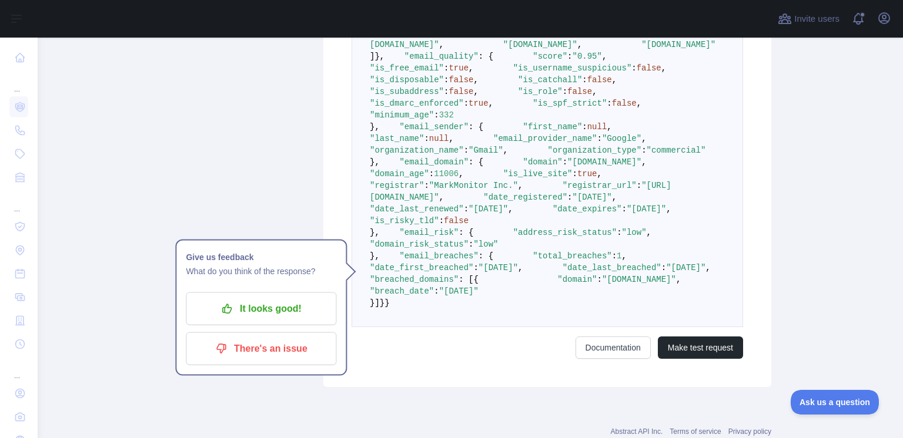
drag, startPoint x: 464, startPoint y: 229, endPoint x: 452, endPoint y: 216, distance: 18.3
click at [518, 85] on span ""is_catchall"" at bounding box center [550, 79] width 64 height 9
click at [452, 214] on pre "{ "email_address" : "biologodaciencia@gmail.com" , "email_deliverability" : { "…" at bounding box center [546, 145] width 391 height 366
click at [444, 85] on span ""is_disposable"" at bounding box center [407, 79] width 74 height 9
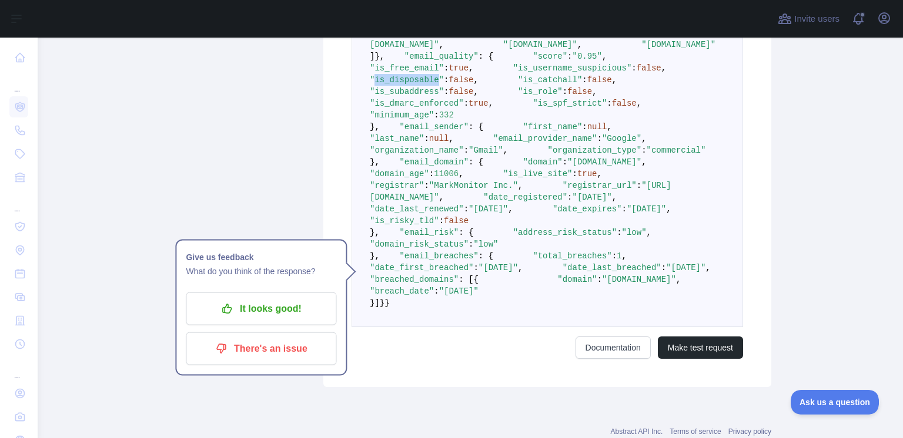
click at [444, 85] on span ""is_disposable"" at bounding box center [407, 79] width 74 height 9
click at [454, 237] on pre "{ "email_address" : "biologodaciencia@gmail.com" , "email_deliverability" : { "…" at bounding box center [546, 145] width 391 height 366
click at [518, 96] on span ""is_role"" at bounding box center [540, 91] width 45 height 9
click at [436, 108] on span ""is_dmarc_enforced"" at bounding box center [417, 103] width 94 height 9
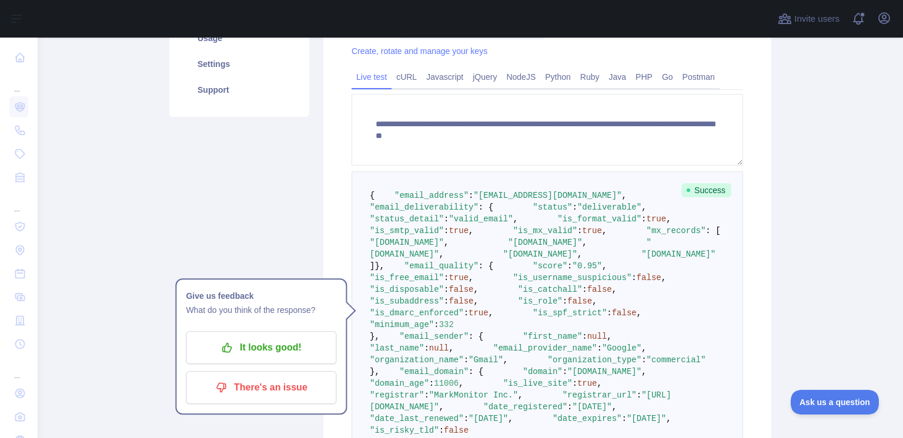
scroll to position [170, 0]
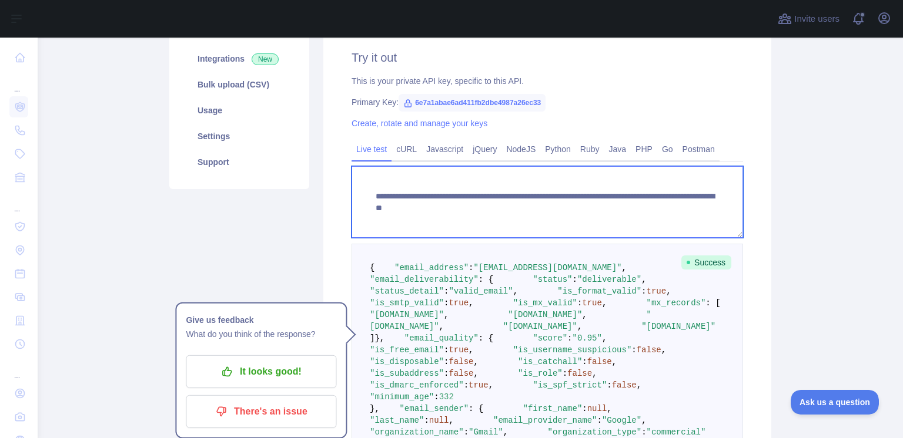
click at [614, 211] on textarea "**********" at bounding box center [546, 202] width 391 height 72
click at [621, 209] on textarea "**********" at bounding box center [546, 202] width 391 height 72
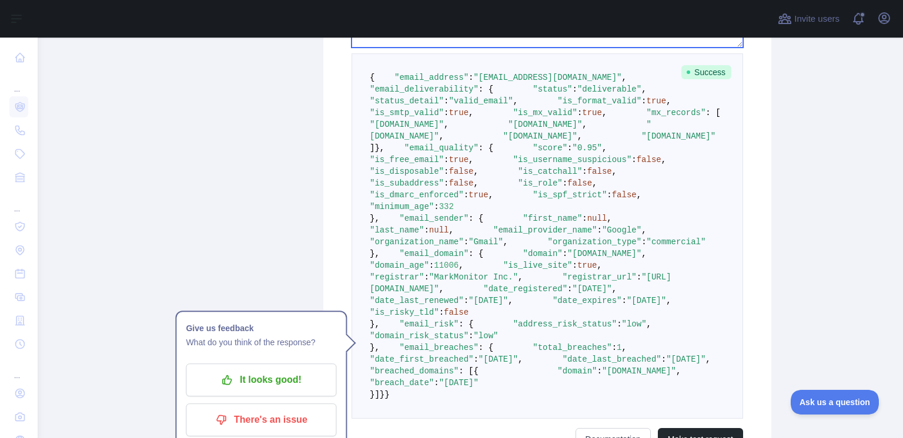
scroll to position [382, 0]
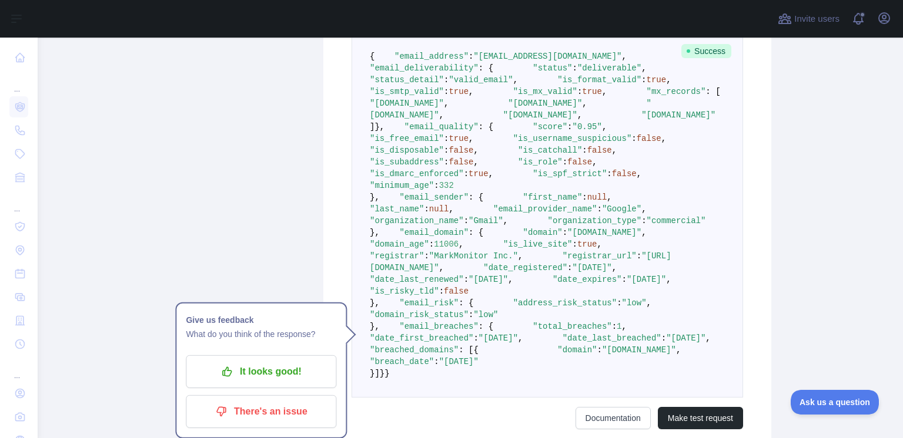
click at [468, 96] on span "true" at bounding box center [458, 91] width 20 height 9
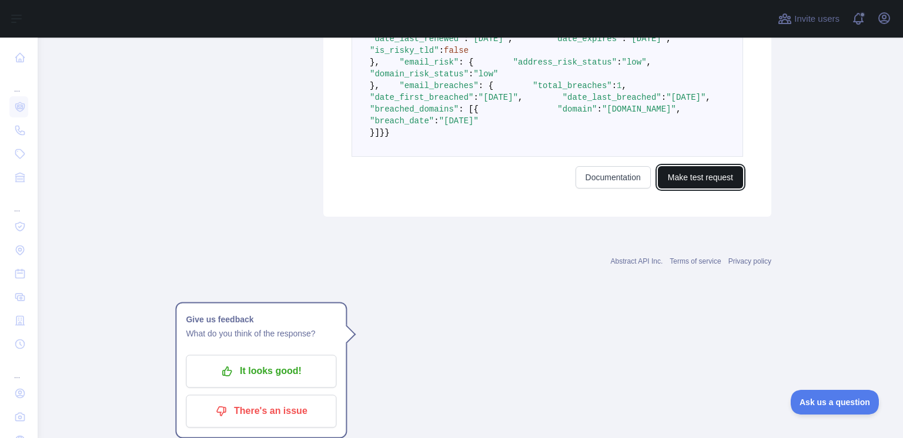
click at [723, 189] on button "Make test request" at bounding box center [700, 177] width 85 height 22
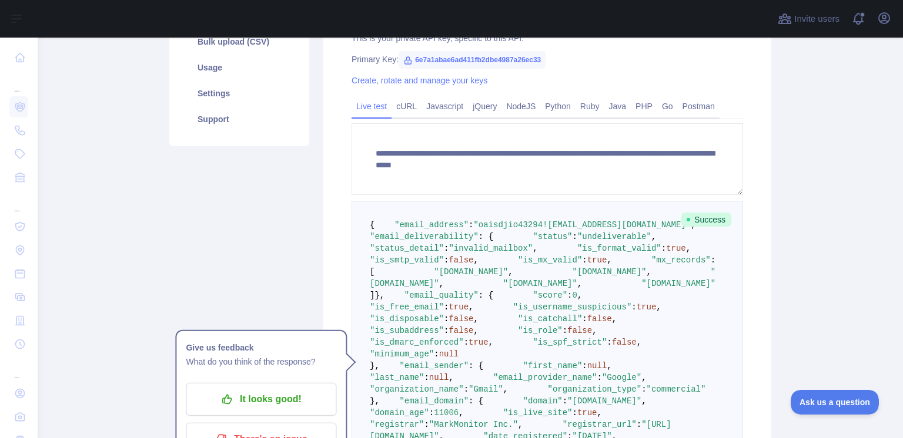
scroll to position [241, 0]
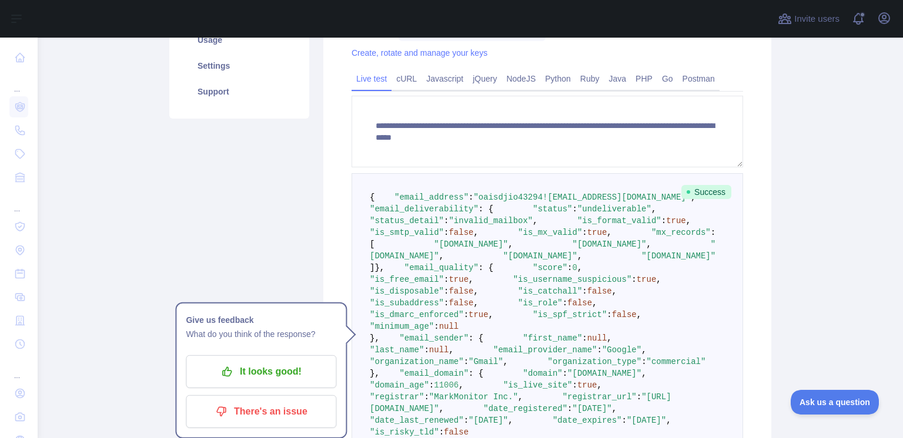
click at [666, 226] on span "true" at bounding box center [676, 220] width 20 height 9
click at [473, 237] on span "false" at bounding box center [460, 232] width 25 height 9
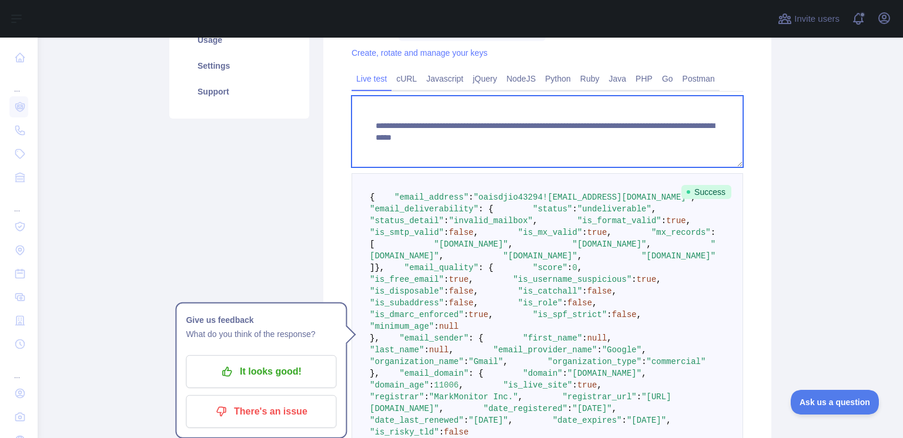
click at [618, 130] on textarea "**********" at bounding box center [546, 132] width 391 height 72
click at [639, 146] on textarea "**********" at bounding box center [546, 132] width 391 height 72
click at [635, 143] on textarea "**********" at bounding box center [546, 132] width 391 height 72
click at [633, 141] on textarea "**********" at bounding box center [546, 132] width 391 height 72
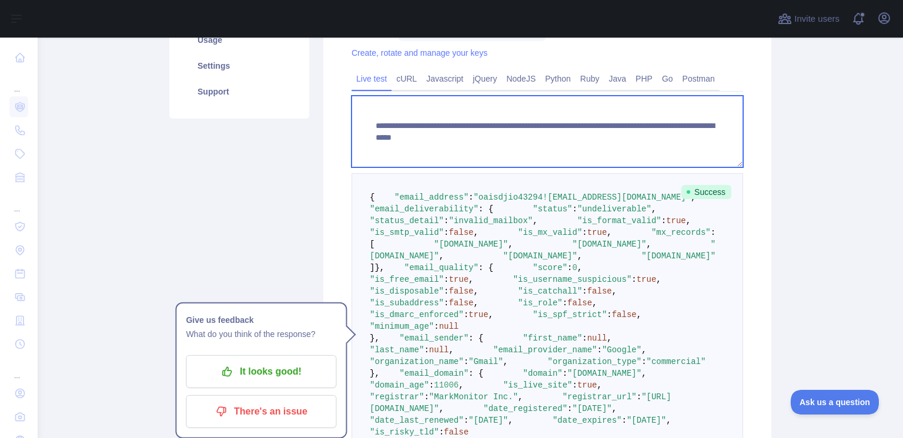
click at [633, 141] on textarea "**********" at bounding box center [546, 132] width 391 height 72
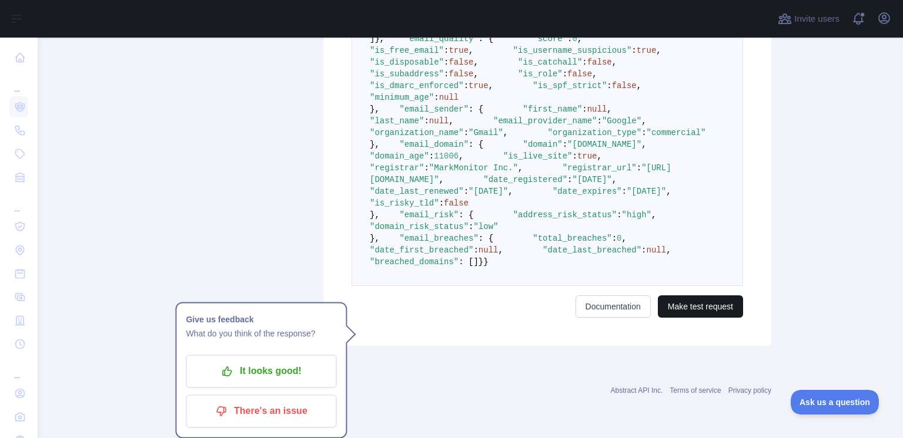
type textarea "**********"
click at [722, 318] on button "Make test request" at bounding box center [700, 307] width 85 height 22
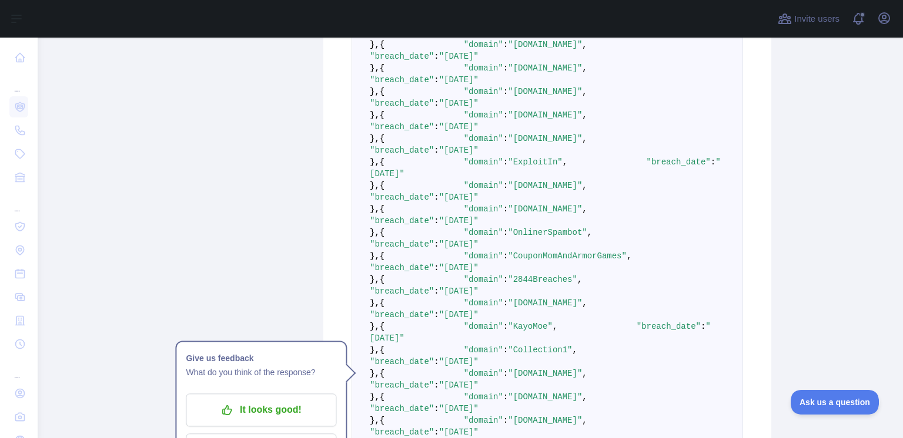
scroll to position [946, 0]
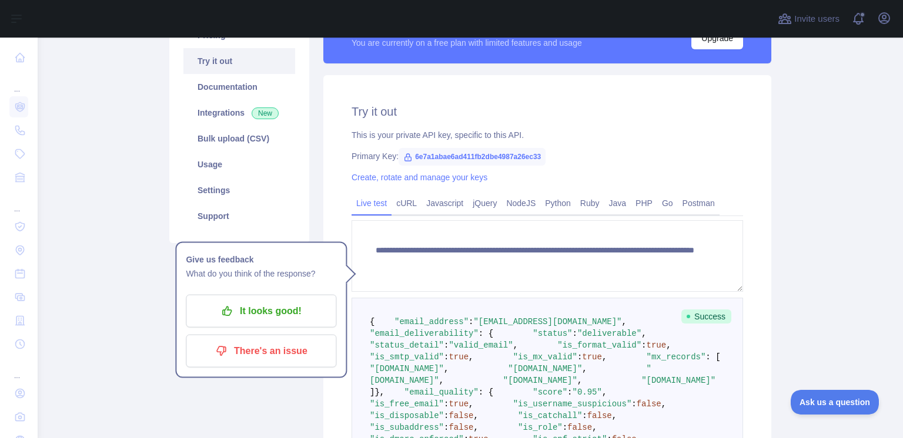
scroll to position [29, 0]
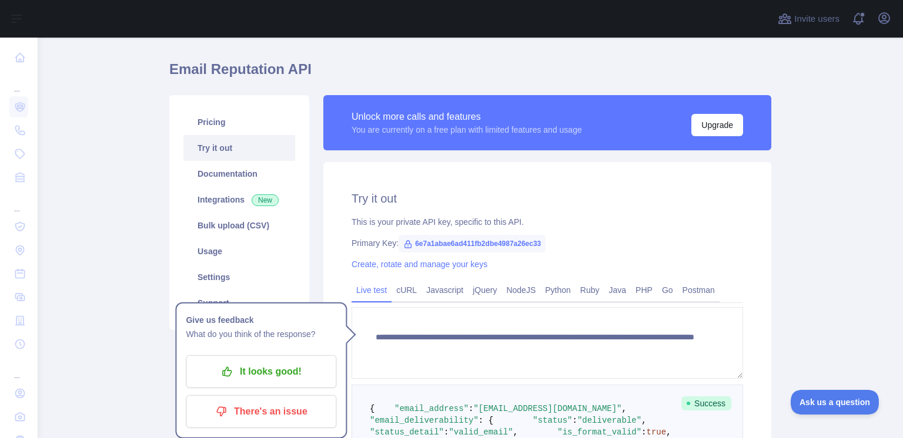
drag, startPoint x: 414, startPoint y: 217, endPoint x: 442, endPoint y: 214, distance: 27.8
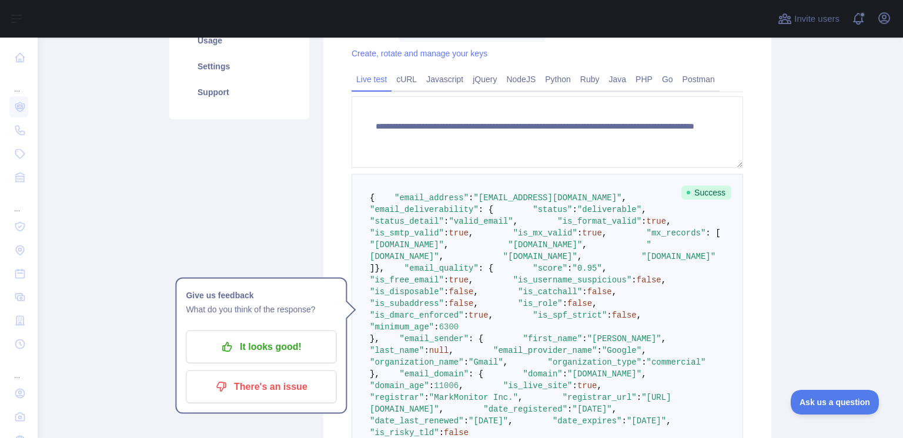
scroll to position [241, 0]
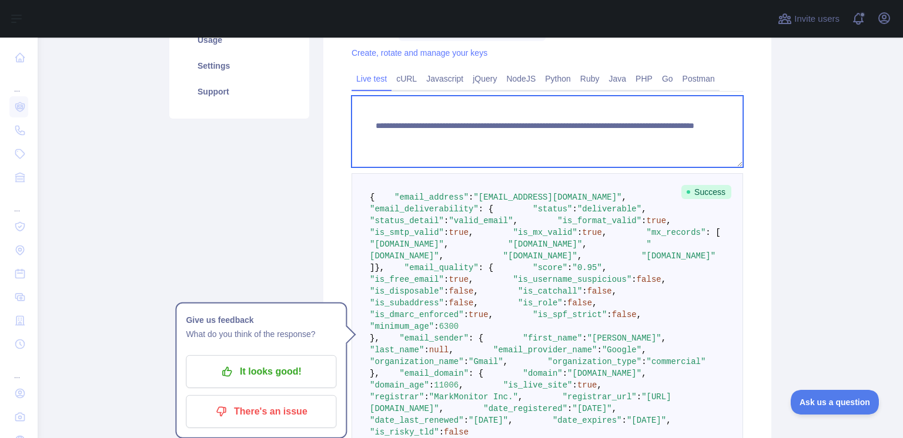
drag, startPoint x: 421, startPoint y: 139, endPoint x: 442, endPoint y: 137, distance: 21.2
click at [437, 138] on textarea "**********" at bounding box center [546, 132] width 391 height 72
click at [442, 137] on textarea "**********" at bounding box center [546, 132] width 391 height 72
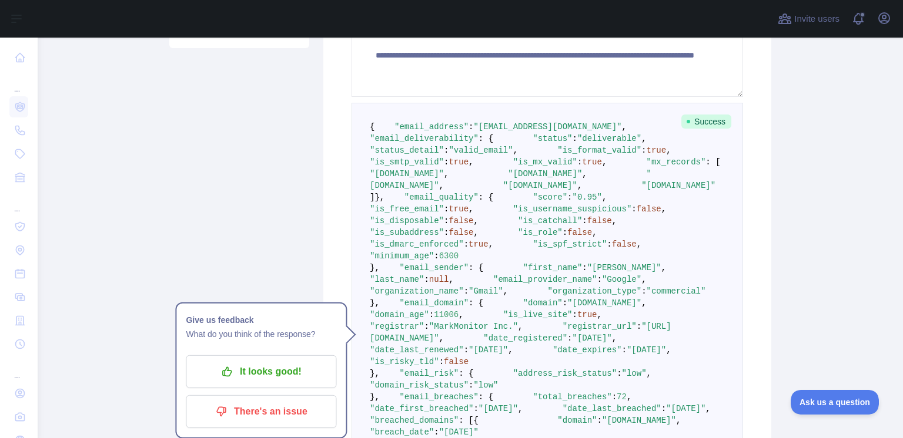
drag, startPoint x: 464, startPoint y: 142, endPoint x: 472, endPoint y: 140, distance: 8.6
click at [471, 132] on span ""email_address" : "joao123@gmail.com" ," at bounding box center [500, 126] width 252 height 9
drag, startPoint x: 396, startPoint y: 156, endPoint x: 401, endPoint y: 152, distance: 7.1
click at [420, 143] on span ""email_deliverability"" at bounding box center [424, 138] width 109 height 9
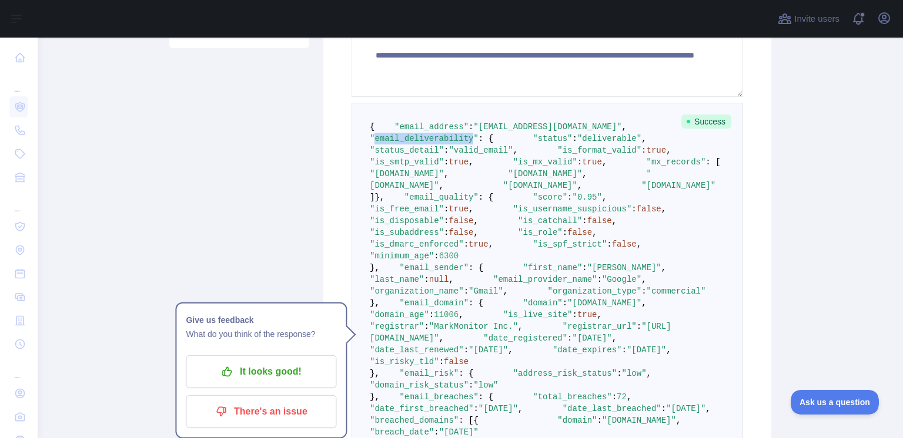
click at [420, 143] on span ""email_deliverability"" at bounding box center [424, 138] width 109 height 9
click at [532, 143] on span ""status"" at bounding box center [551, 138] width 39 height 9
click at [577, 143] on span ""deliverable"" at bounding box center [609, 138] width 64 height 9
click at [532, 143] on span ""status"" at bounding box center [551, 138] width 39 height 9
click at [491, 155] on span ""valid_email"" at bounding box center [480, 150] width 64 height 9
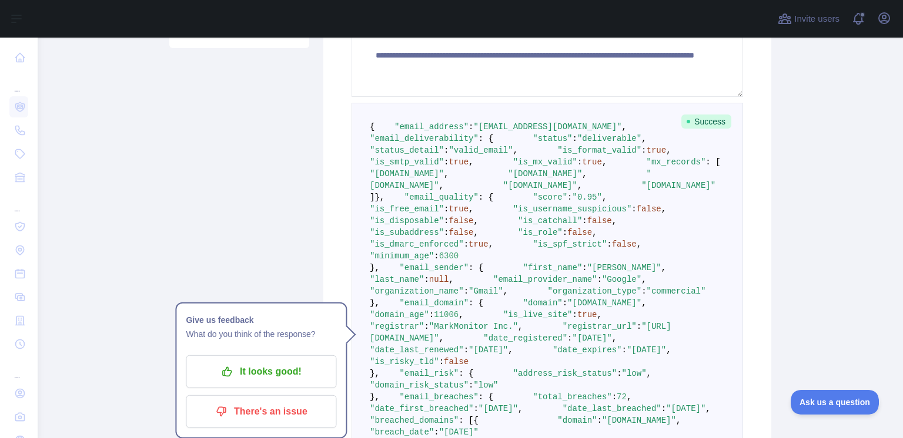
click at [557, 155] on span ""is_format_valid"" at bounding box center [599, 150] width 84 height 9
click at [641, 155] on span ":" at bounding box center [643, 150] width 5 height 9
click at [646, 155] on span "true" at bounding box center [656, 150] width 20 height 9
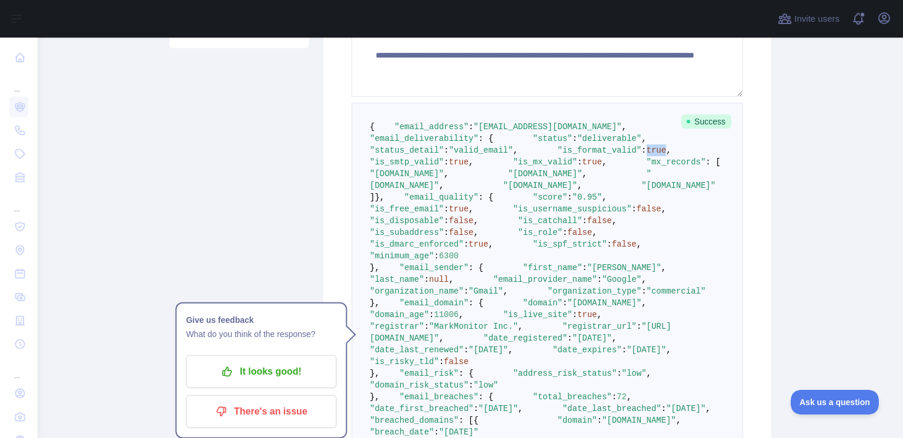
click at [646, 155] on span "true" at bounding box center [656, 150] width 20 height 9
click at [557, 155] on span ""is_format_valid"" at bounding box center [599, 150] width 84 height 9
click at [646, 155] on span "true" at bounding box center [656, 150] width 20 height 9
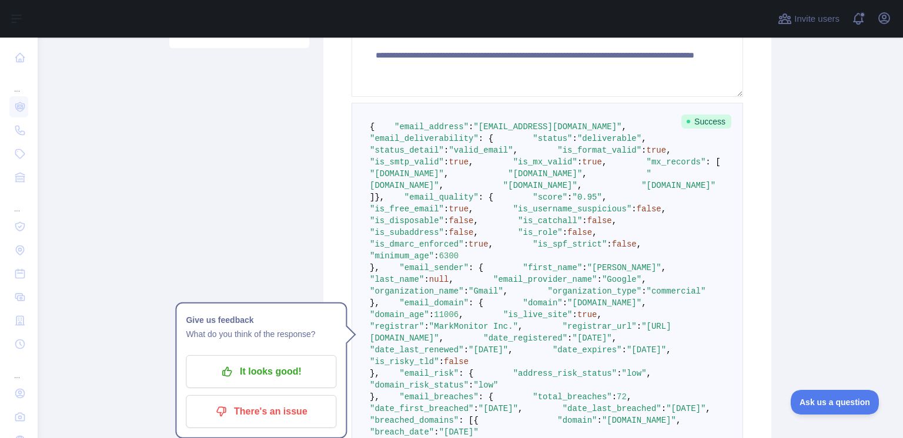
click at [448, 167] on span ":" at bounding box center [446, 161] width 5 height 9
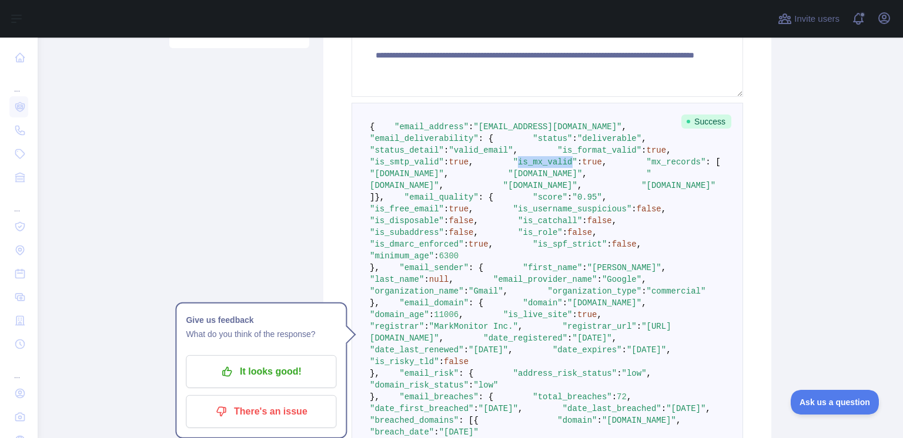
click at [513, 167] on span ""is_mx_valid"" at bounding box center [545, 161] width 64 height 9
click at [582, 167] on span "true" at bounding box center [592, 161] width 20 height 9
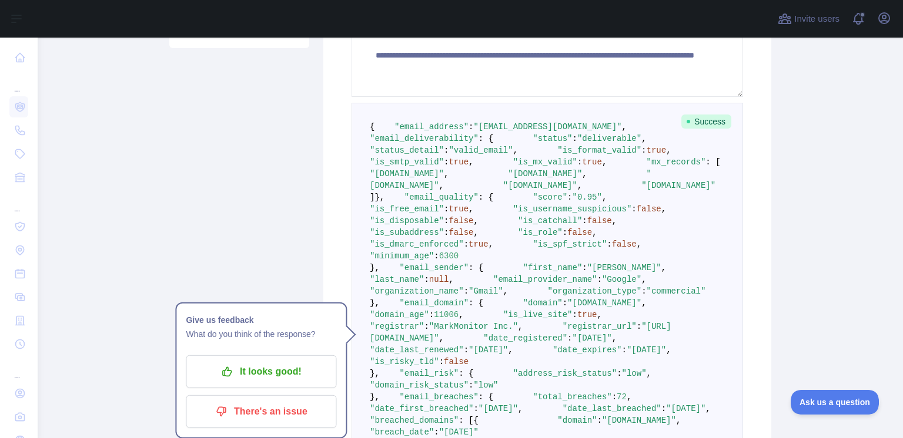
click at [513, 167] on span ""is_mx_valid"" at bounding box center [545, 161] width 64 height 9
click at [582, 167] on span "true" at bounding box center [592, 161] width 20 height 9
click at [513, 167] on span ""is_mx_valid"" at bounding box center [545, 161] width 64 height 9
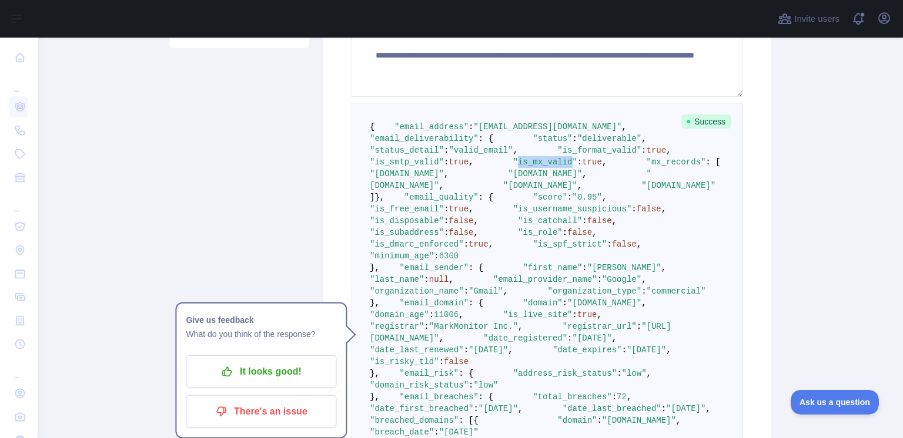
click at [513, 167] on span ""is_mx_valid"" at bounding box center [545, 161] width 64 height 9
click at [582, 167] on span "true" at bounding box center [592, 161] width 20 height 9
click at [513, 167] on span ""is_mx_valid"" at bounding box center [545, 161] width 64 height 9
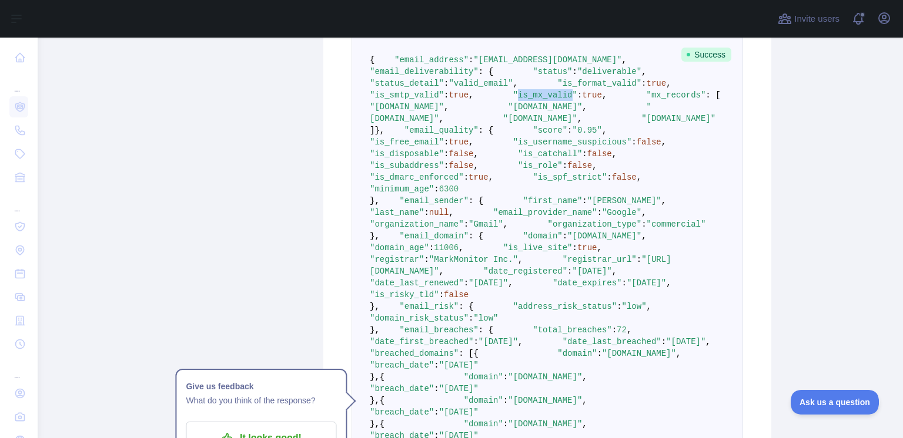
scroll to position [452, 0]
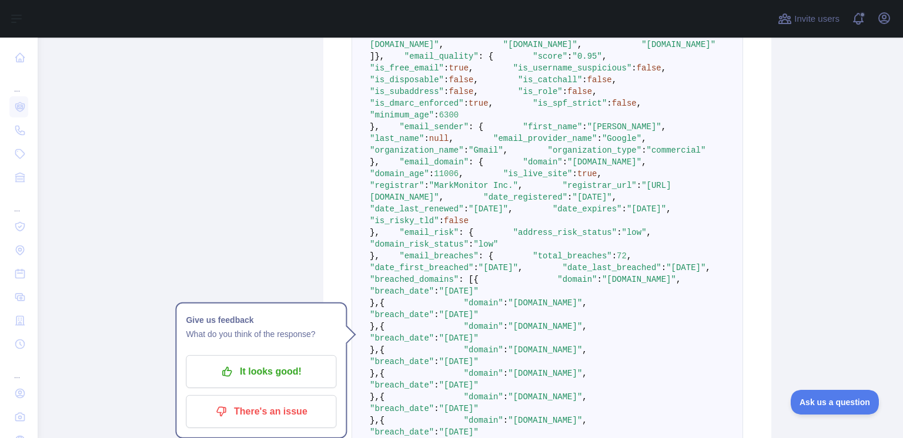
click at [404, 61] on span ""email_quality"" at bounding box center [441, 56] width 74 height 9
click at [572, 61] on span ""0.95"" at bounding box center [586, 56] width 29 height 9
click at [468, 73] on span "true" at bounding box center [458, 67] width 20 height 9
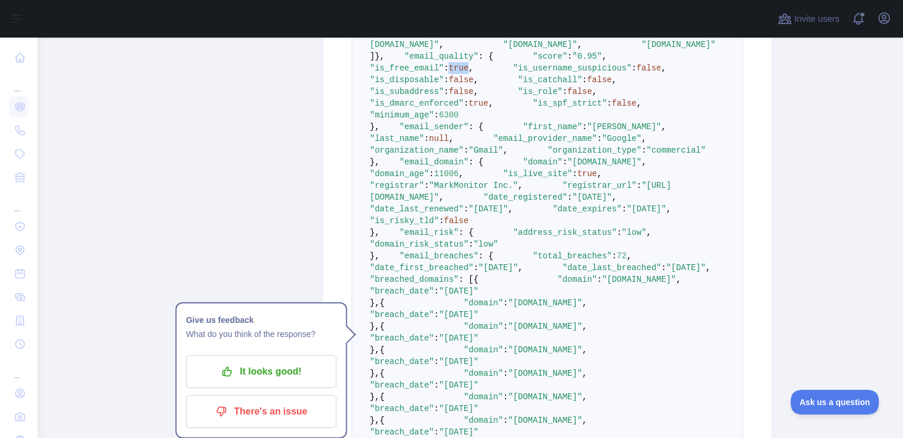
click at [468, 73] on span "true" at bounding box center [458, 67] width 20 height 9
click at [444, 73] on span ""is_free_email"" at bounding box center [407, 67] width 74 height 9
click at [468, 73] on span "true" at bounding box center [458, 67] width 20 height 9
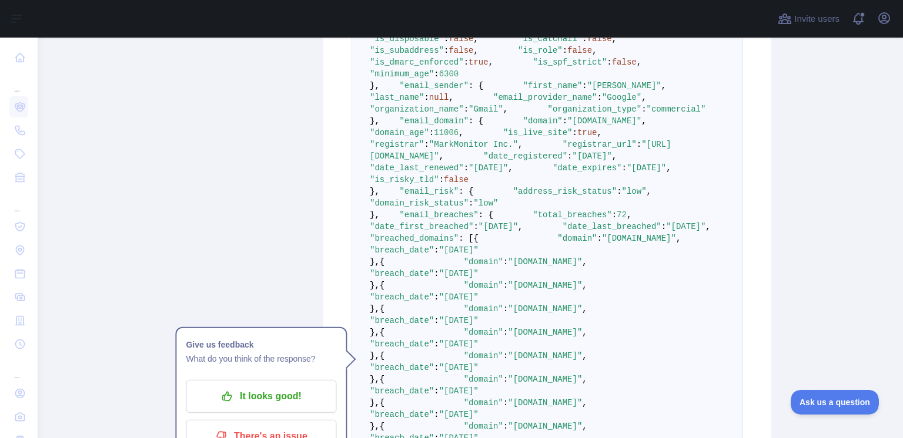
scroll to position [523, 0]
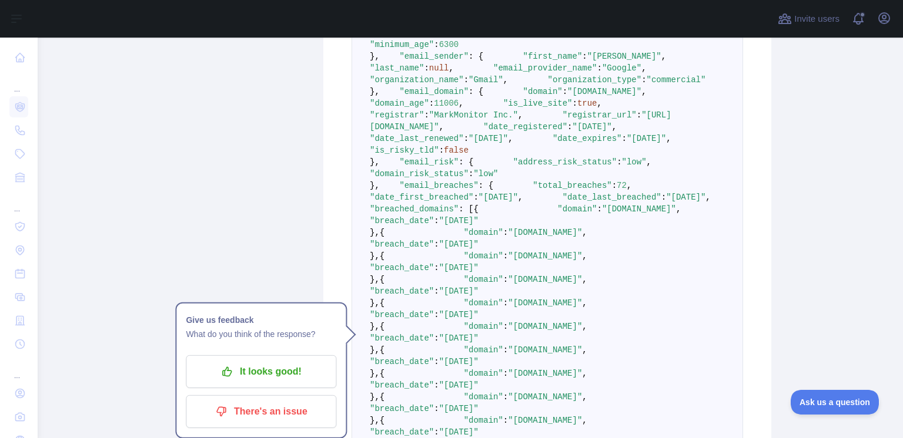
click at [464, 38] on span ""is_dmarc_enforced"" at bounding box center [417, 32] width 94 height 9
click at [592, 26] on span "," at bounding box center [594, 20] width 5 height 9
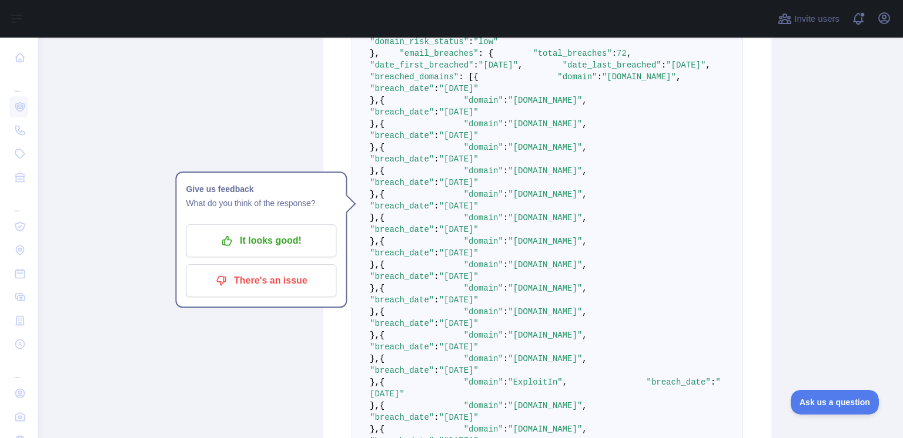
scroll to position [735, 0]
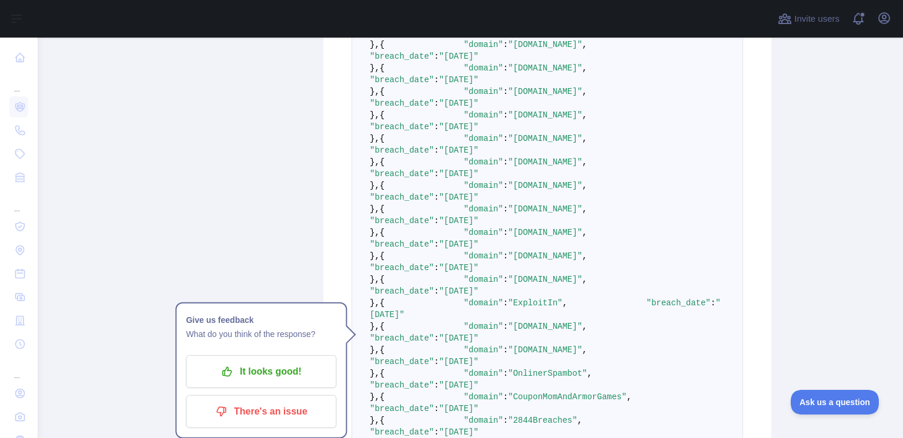
drag, startPoint x: 488, startPoint y: 140, endPoint x: 475, endPoint y: 244, distance: 105.5
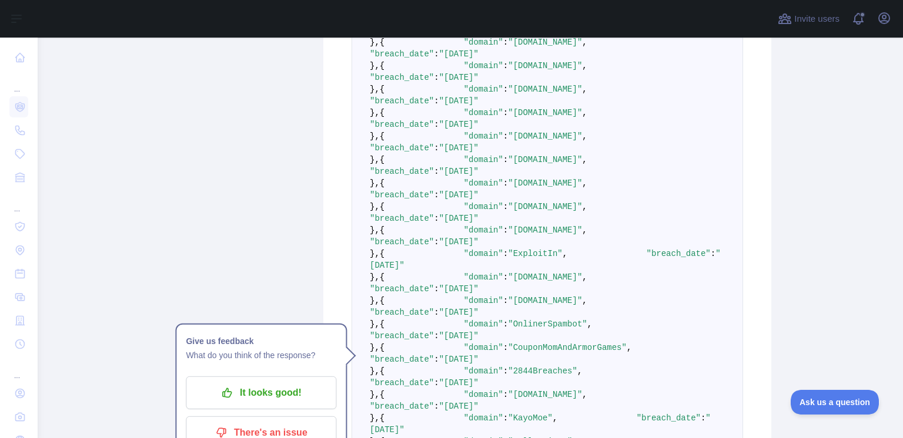
scroll to position [805, 0]
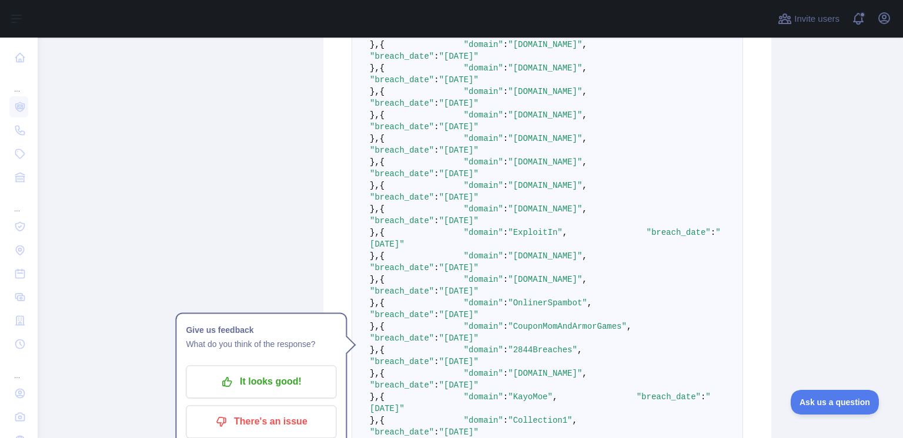
scroll to position [876, 0]
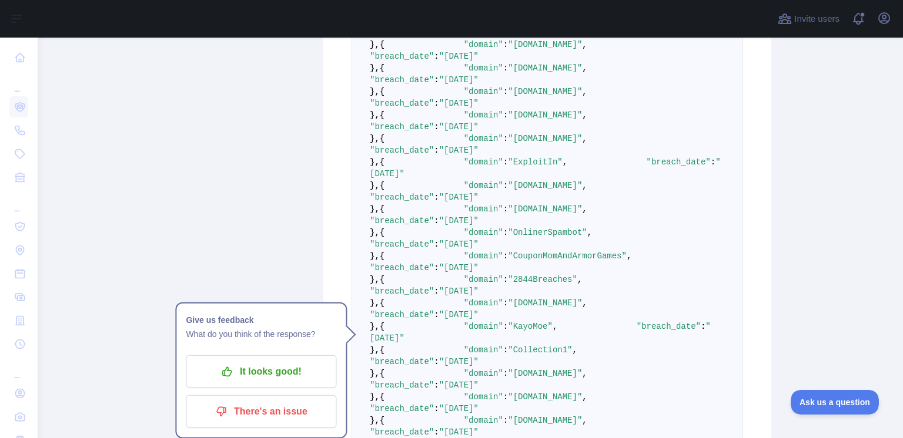
drag, startPoint x: 524, startPoint y: 172, endPoint x: 541, endPoint y: 172, distance: 16.5
drag, startPoint x: 512, startPoint y: 183, endPoint x: 532, endPoint y: 182, distance: 20.0
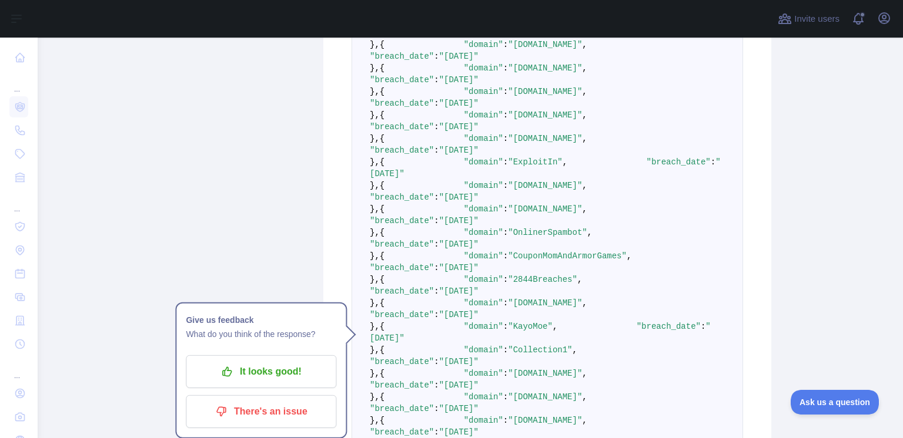
drag, startPoint x: 518, startPoint y: 189, endPoint x: 565, endPoint y: 191, distance: 47.1
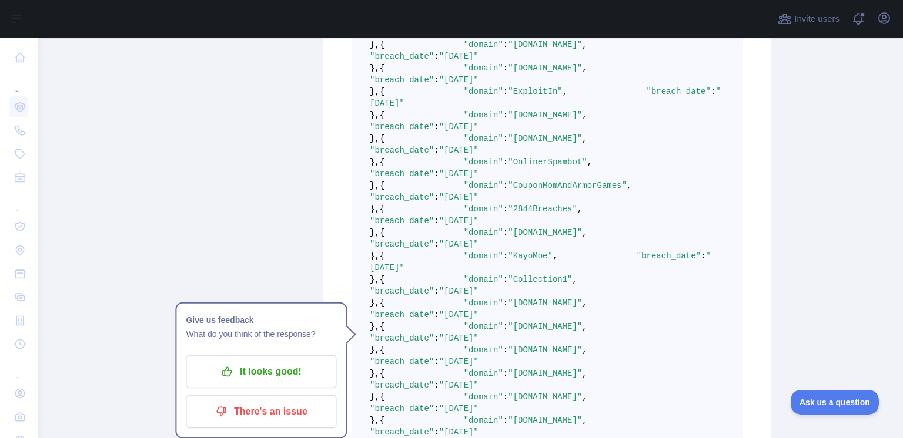
drag, startPoint x: 509, startPoint y: 200, endPoint x: 547, endPoint y: 193, distance: 37.7
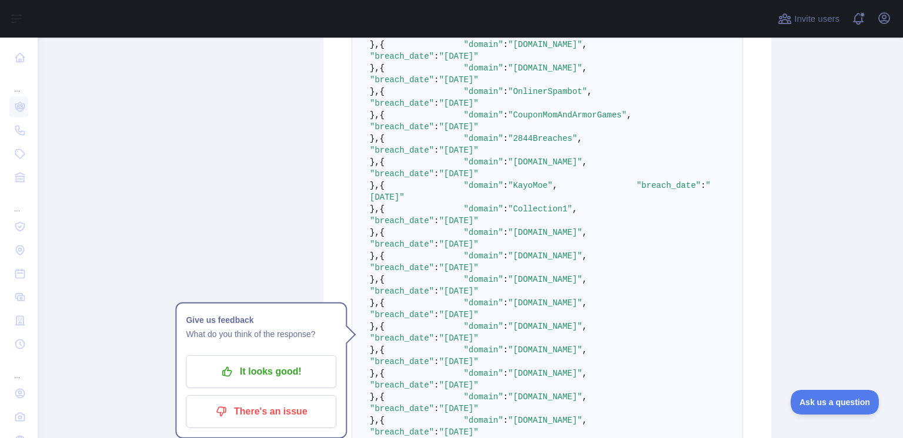
click at [518, 240] on pre "{ "email_address" : "joao123@gmail.com" , "email_deliverability" : { "status" :…" at bounding box center [546, 415] width 391 height 2034
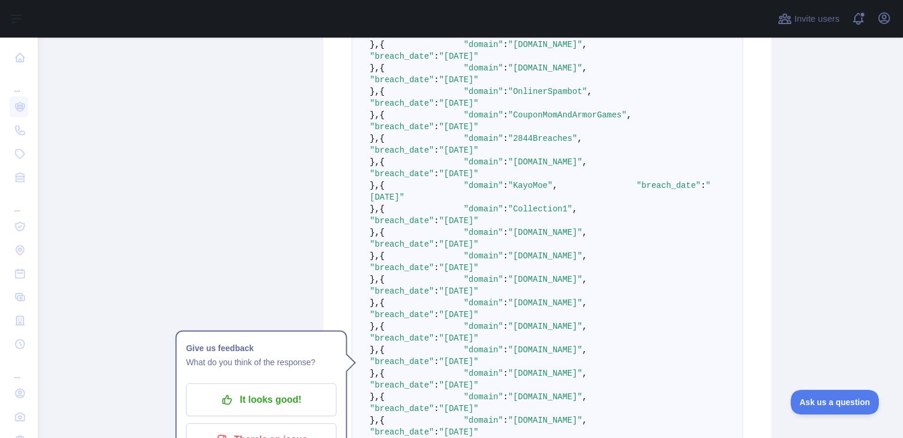
scroll to position [1087, 0]
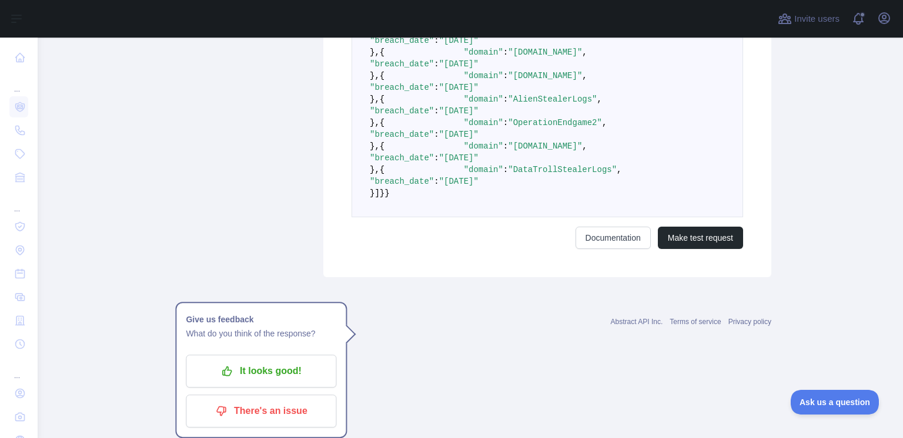
scroll to position [2498, 0]
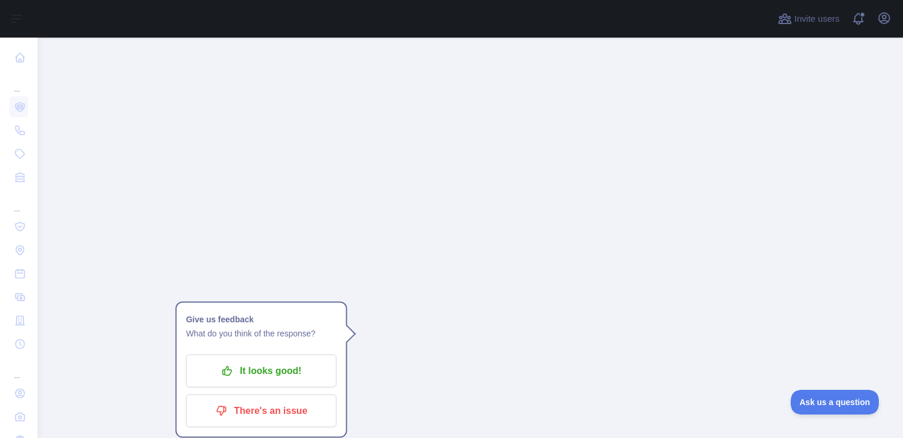
scroll to position [2850, 0]
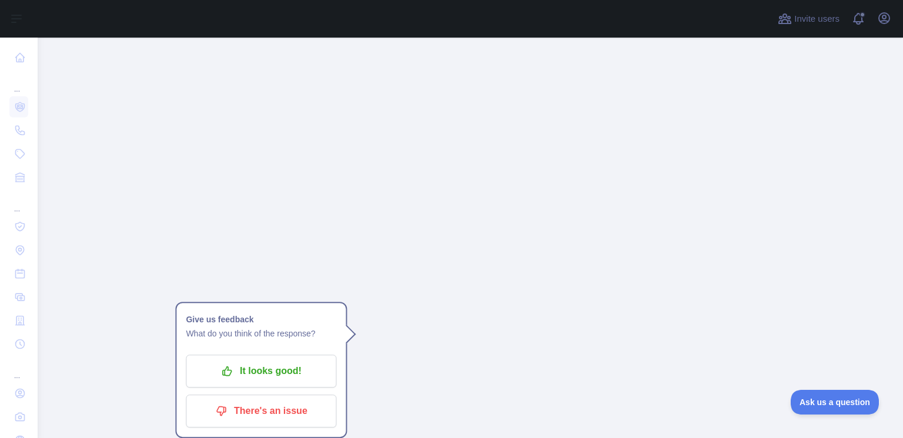
scroll to position [4190, 0]
